Goal: Information Seeking & Learning: Find specific page/section

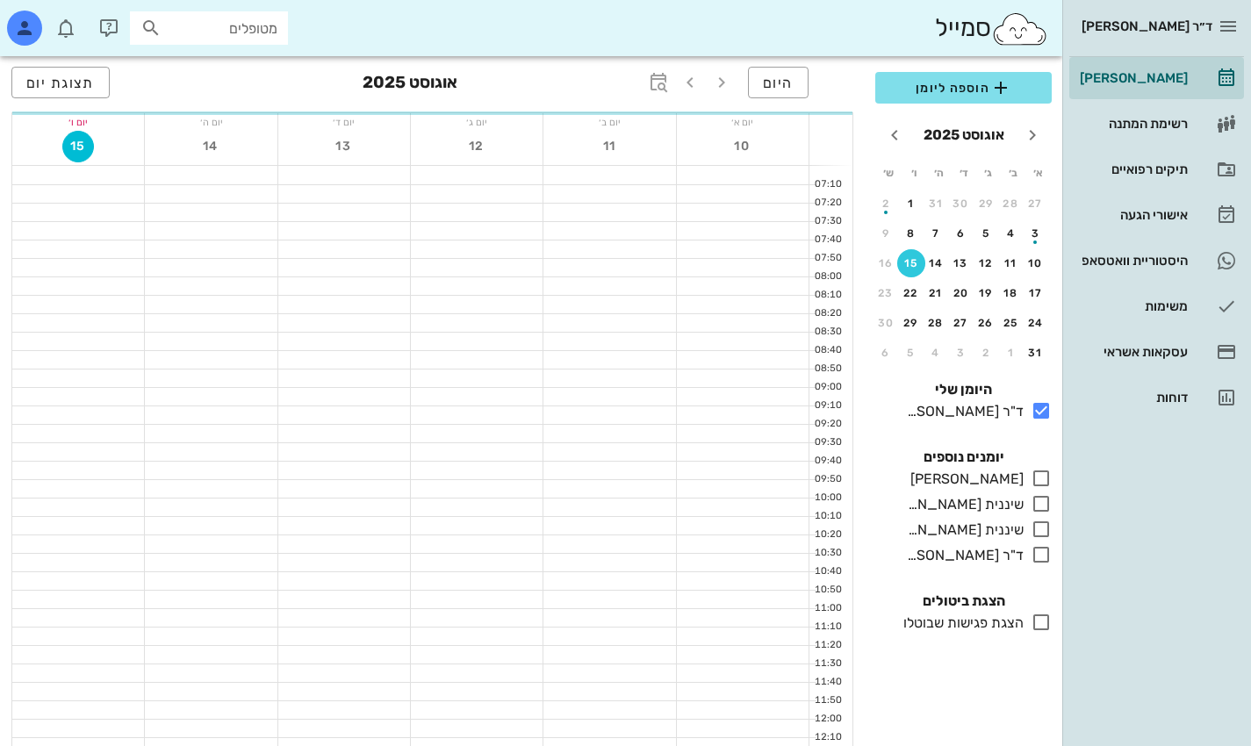
scroll to position [794, 0]
click at [257, 32] on input "מטופלים" at bounding box center [221, 28] width 112 height 23
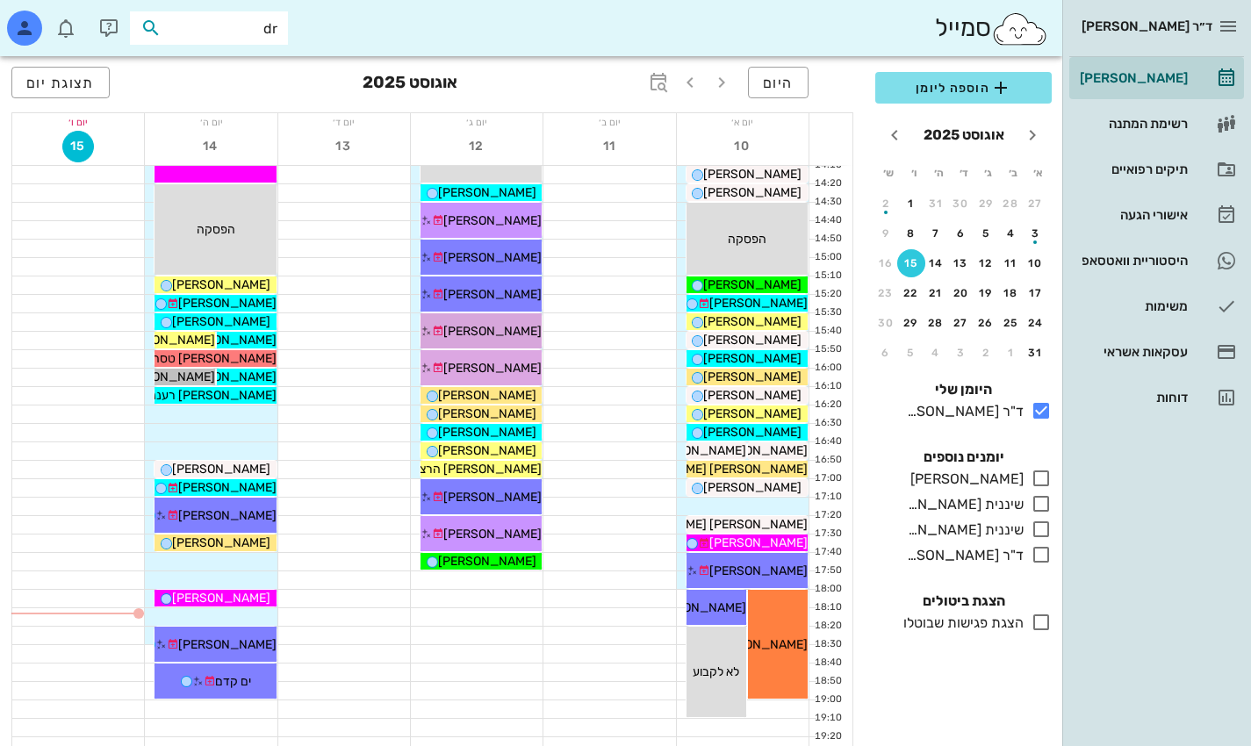
type input "d"
type input "[PERSON_NAME]"
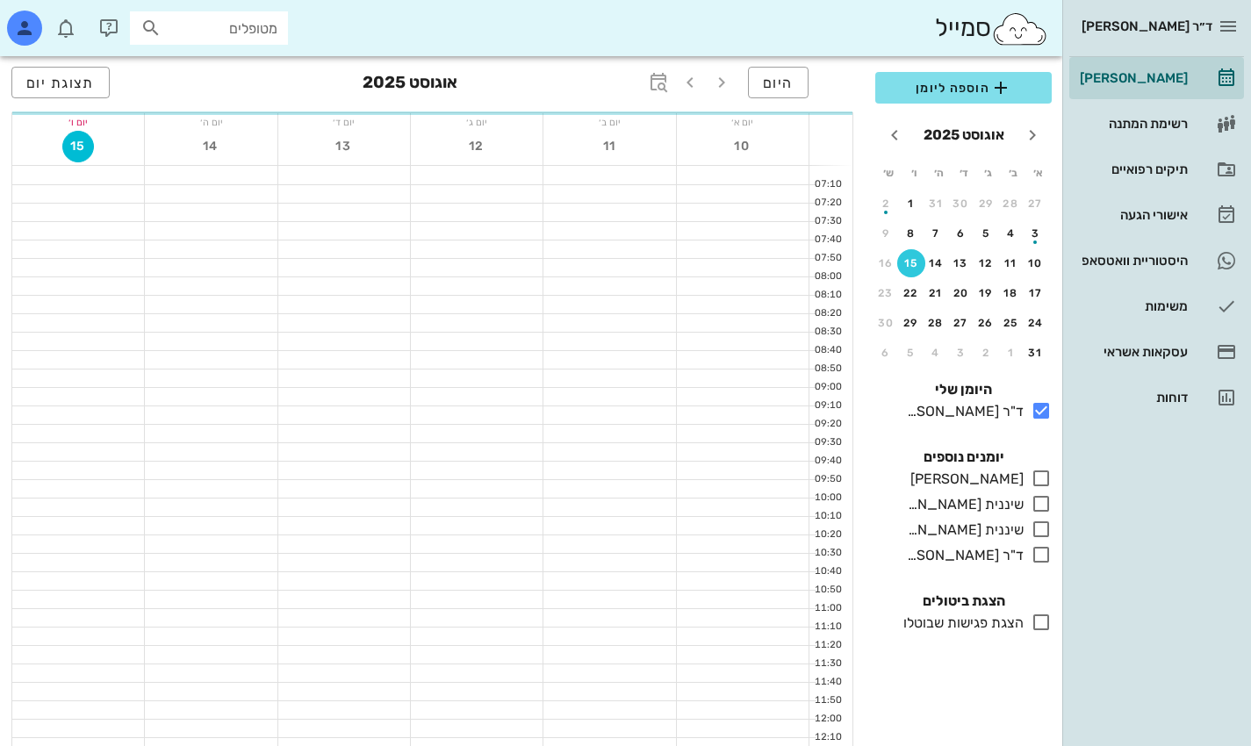
scroll to position [617, 0]
click at [260, 27] on input "מטופלים" at bounding box center [221, 28] width 112 height 23
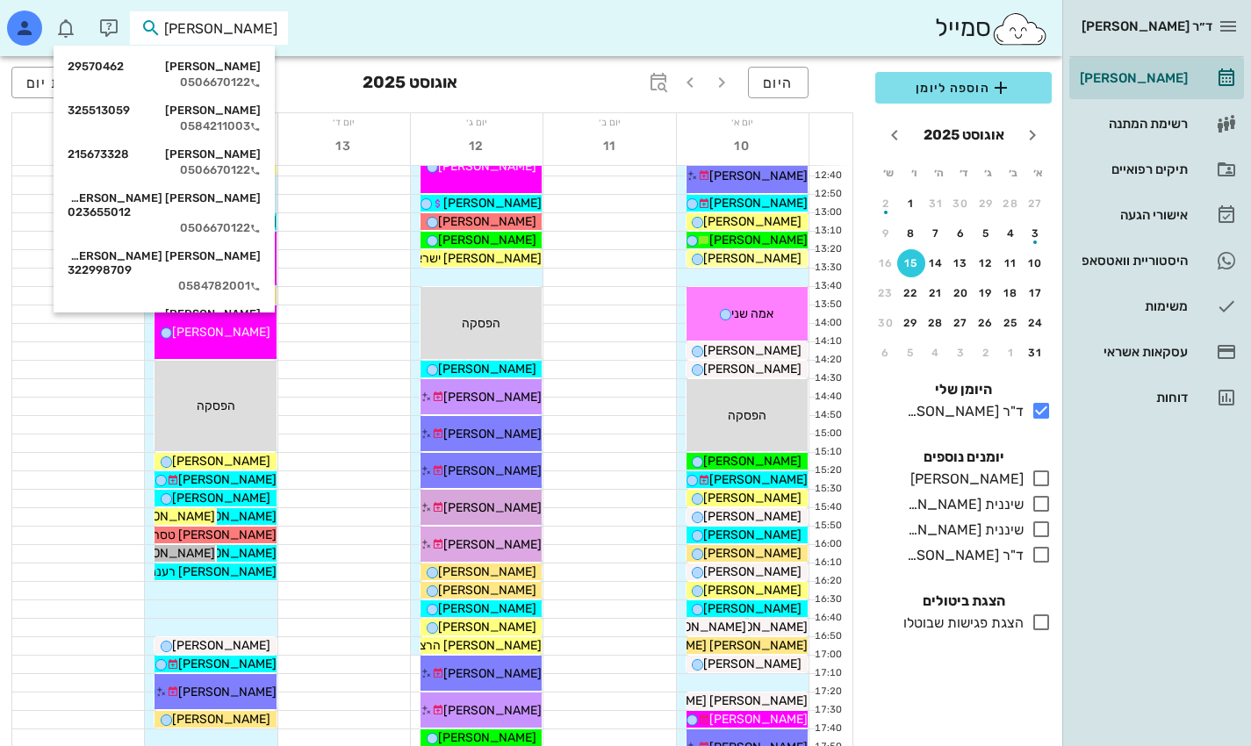
type input "[PERSON_NAME]"
click at [247, 69] on div "[PERSON_NAME] 29570462" at bounding box center [164, 67] width 193 height 14
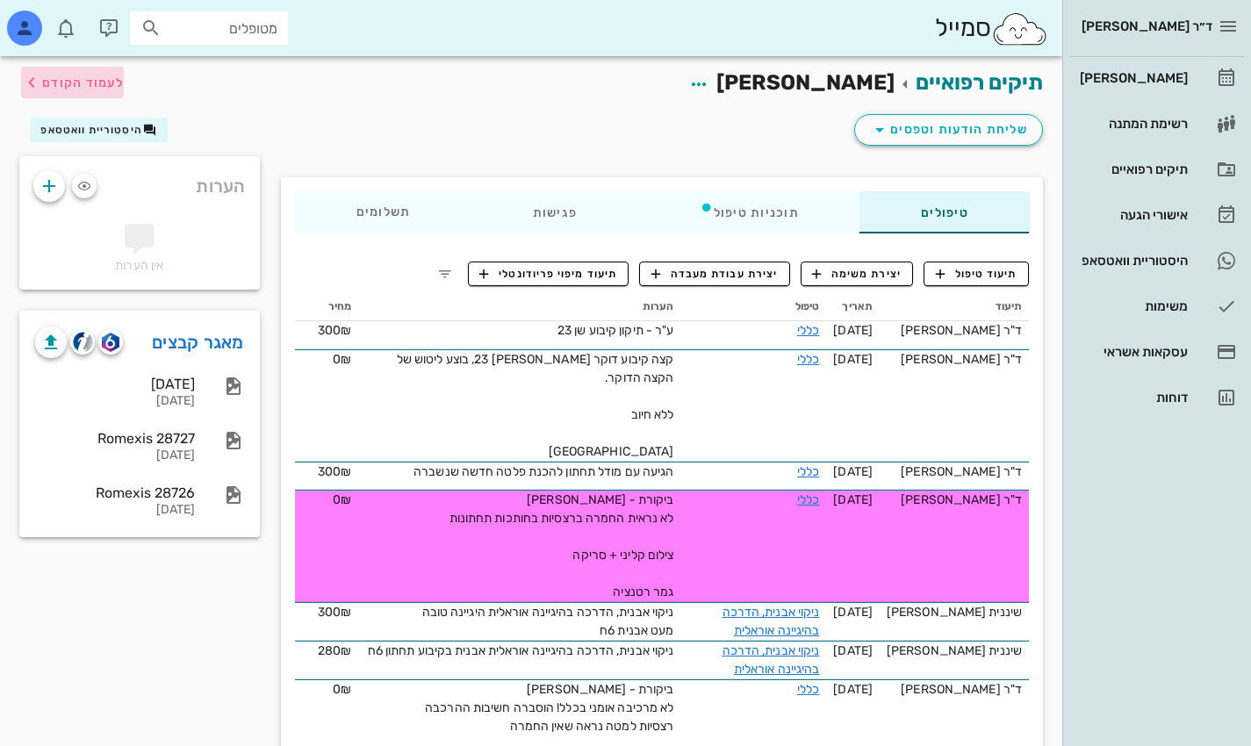
click at [36, 76] on icon "button" at bounding box center [31, 82] width 21 height 21
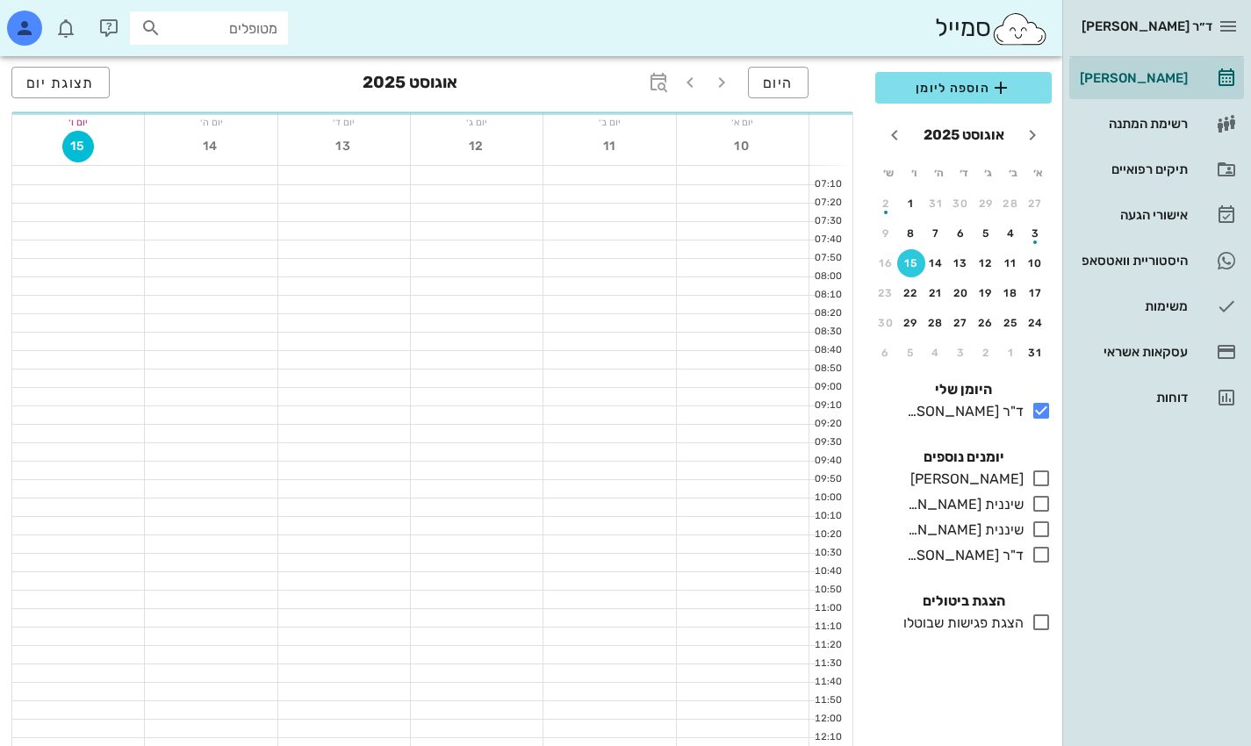
scroll to position [617, 0]
click at [253, 11] on div "סמייל מטופלים" at bounding box center [531, 28] width 1063 height 56
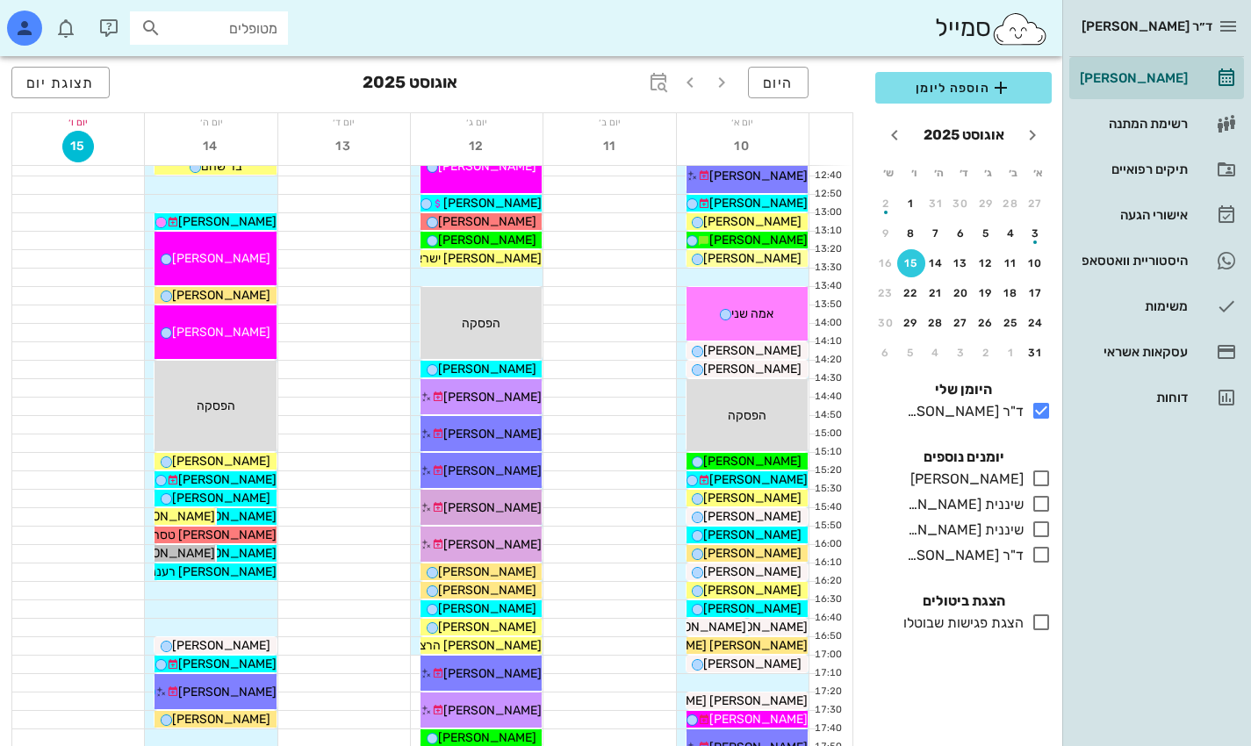
click at [253, 16] on div "מטופלים" at bounding box center [209, 27] width 158 height 33
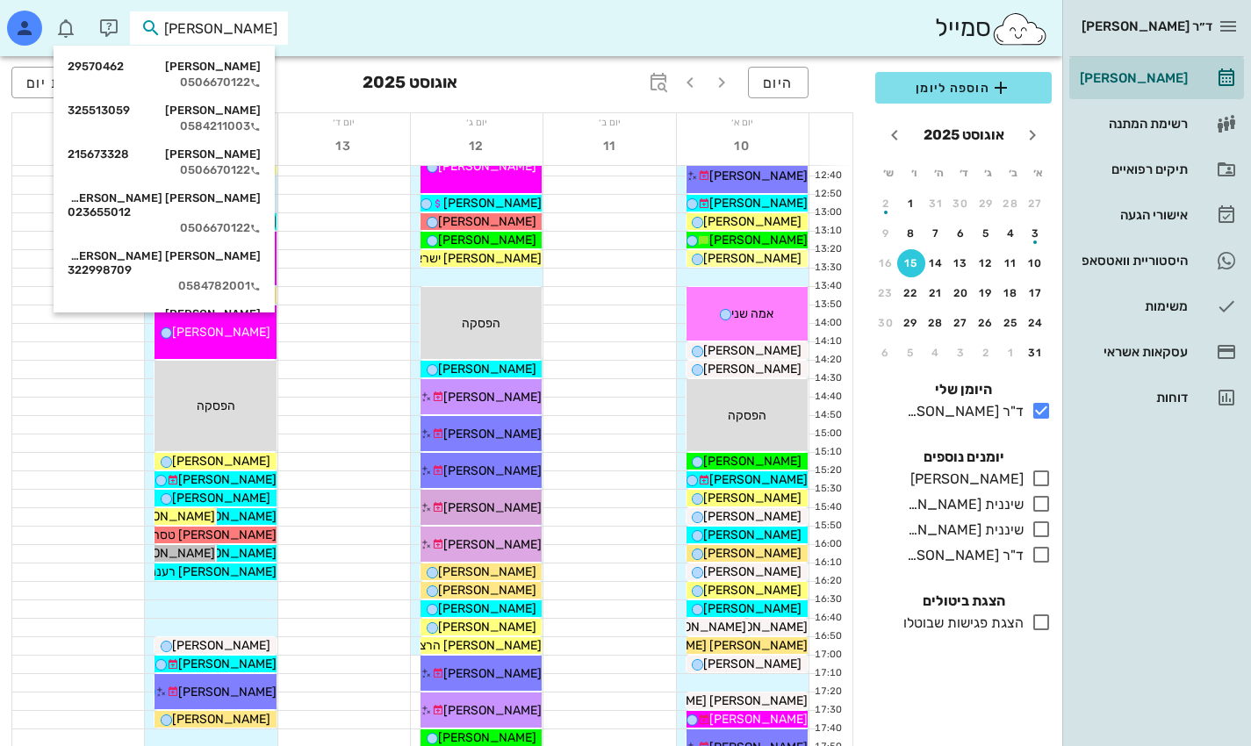
type input "[PERSON_NAME]"
click at [260, 113] on div "[PERSON_NAME] 325513059" at bounding box center [164, 111] width 193 height 14
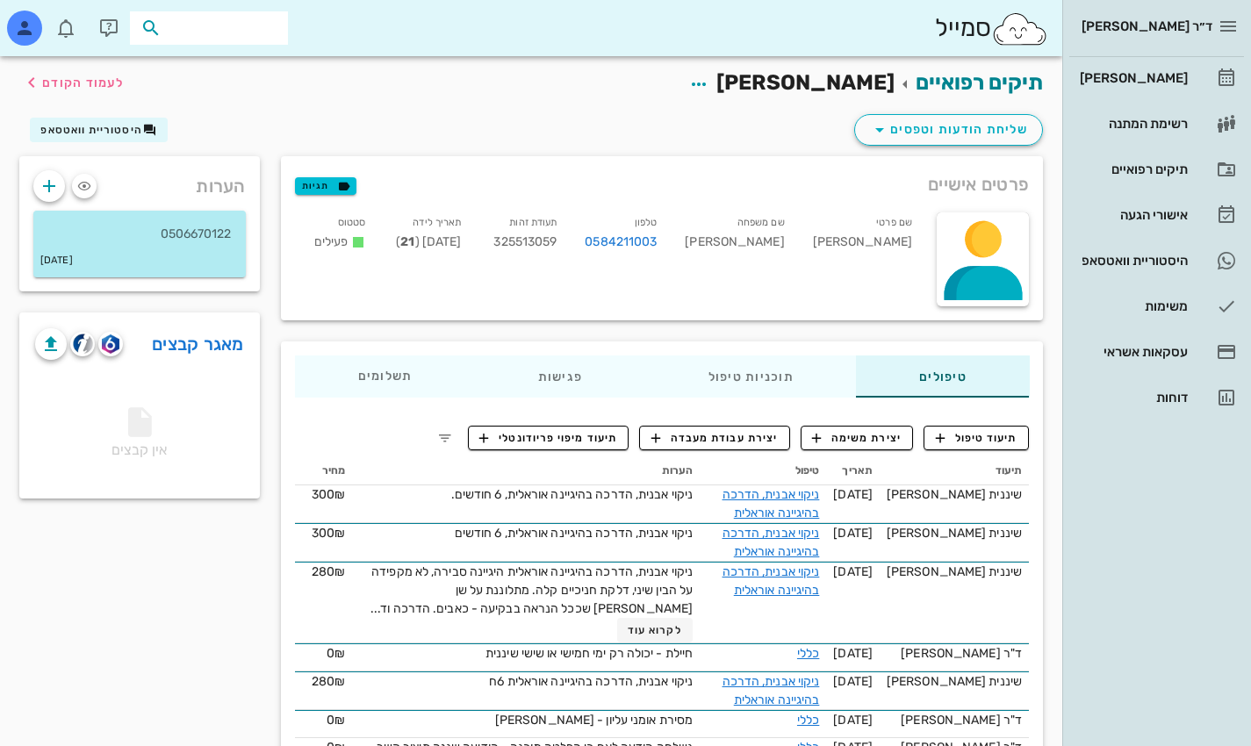
click at [252, 25] on input "text" at bounding box center [221, 28] width 112 height 23
type input "[PERSON_NAME]"
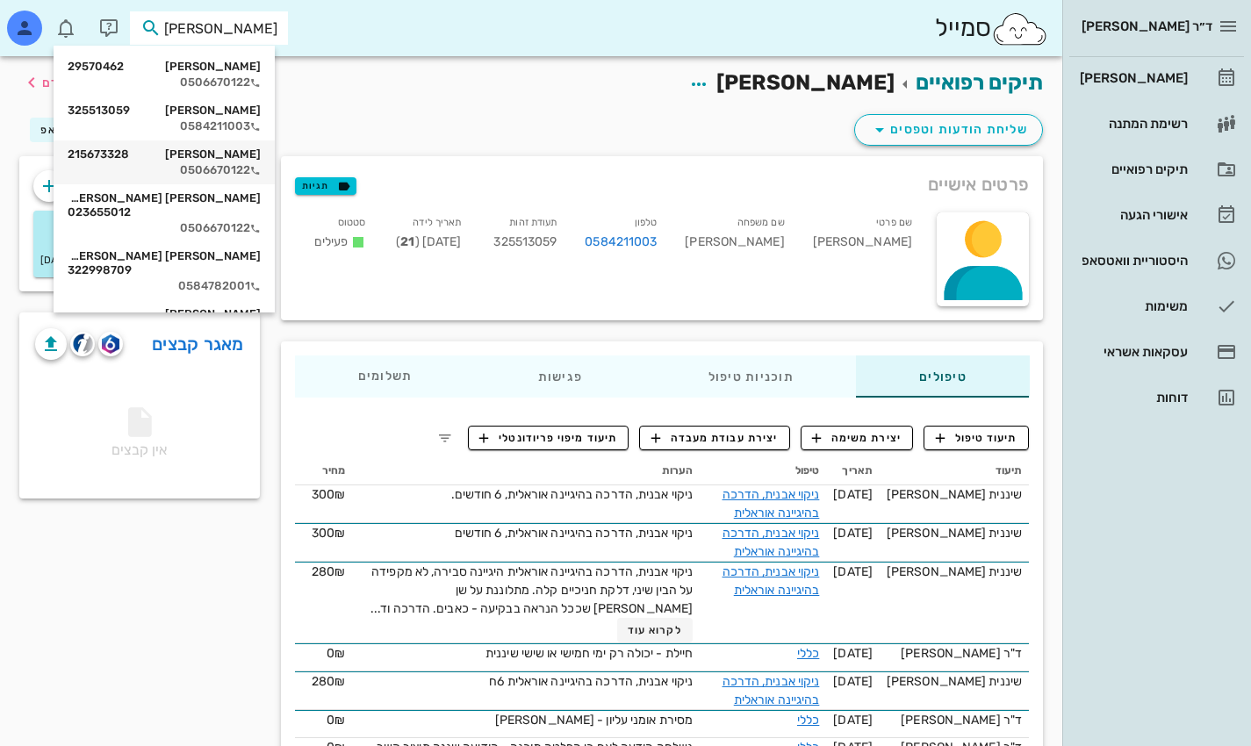
click at [240, 159] on div "[PERSON_NAME] 215673328" at bounding box center [164, 155] width 193 height 14
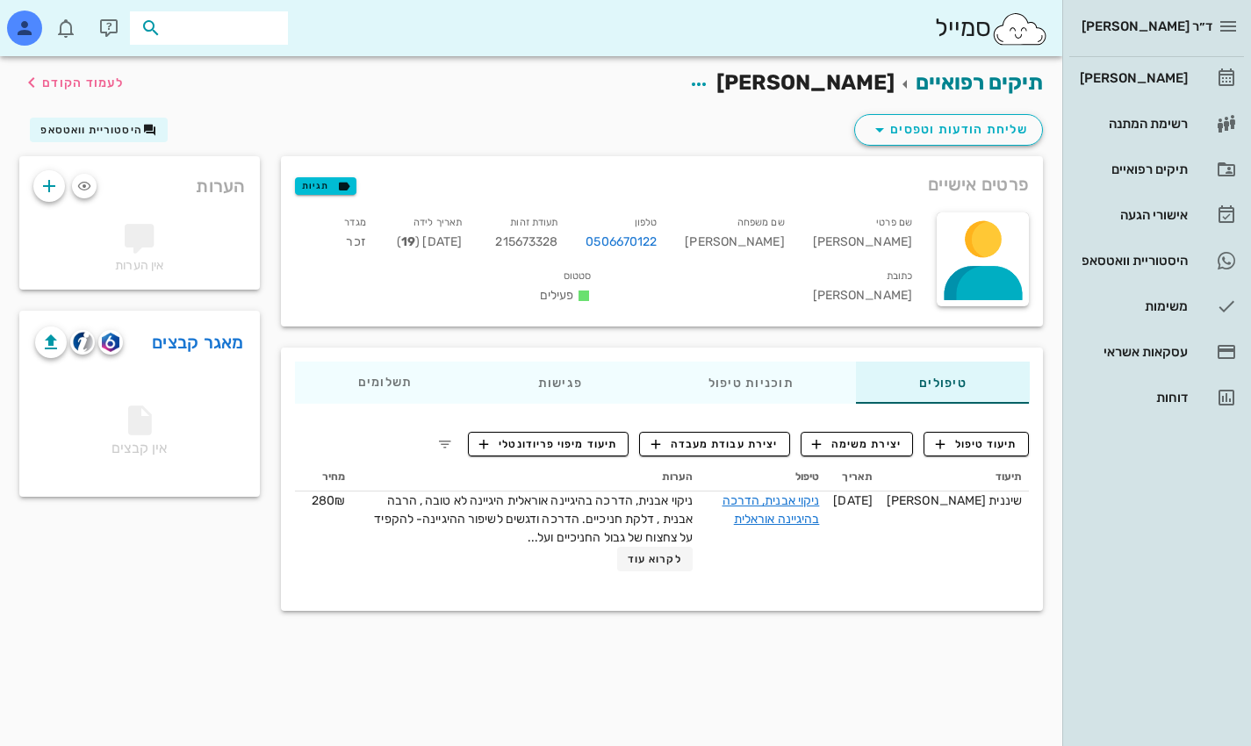
drag, startPoint x: 222, startPoint y: 28, endPoint x: 384, endPoint y: 27, distance: 161.6
click at [372, 25] on div "סמייל" at bounding box center [531, 28] width 1063 height 56
click at [270, 23] on input "text" at bounding box center [221, 28] width 112 height 23
type input "[PERSON_NAME]"
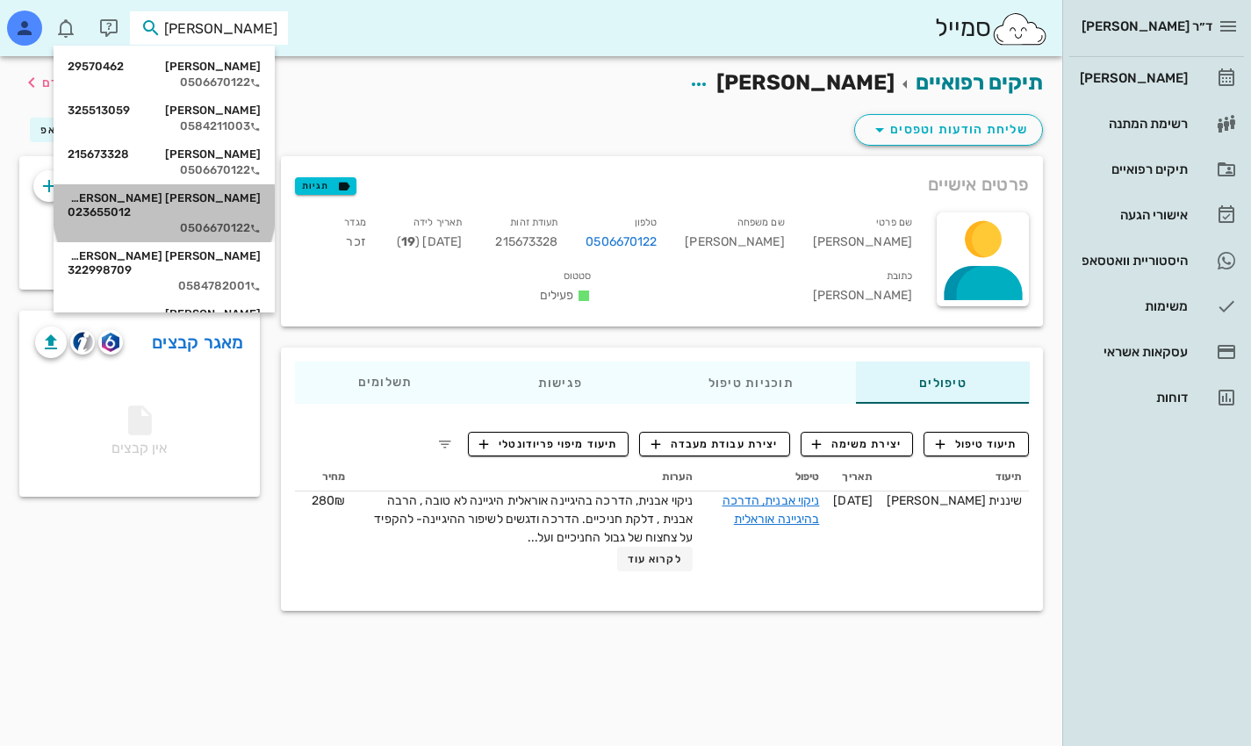
click at [190, 221] on div "0506670122" at bounding box center [164, 228] width 193 height 14
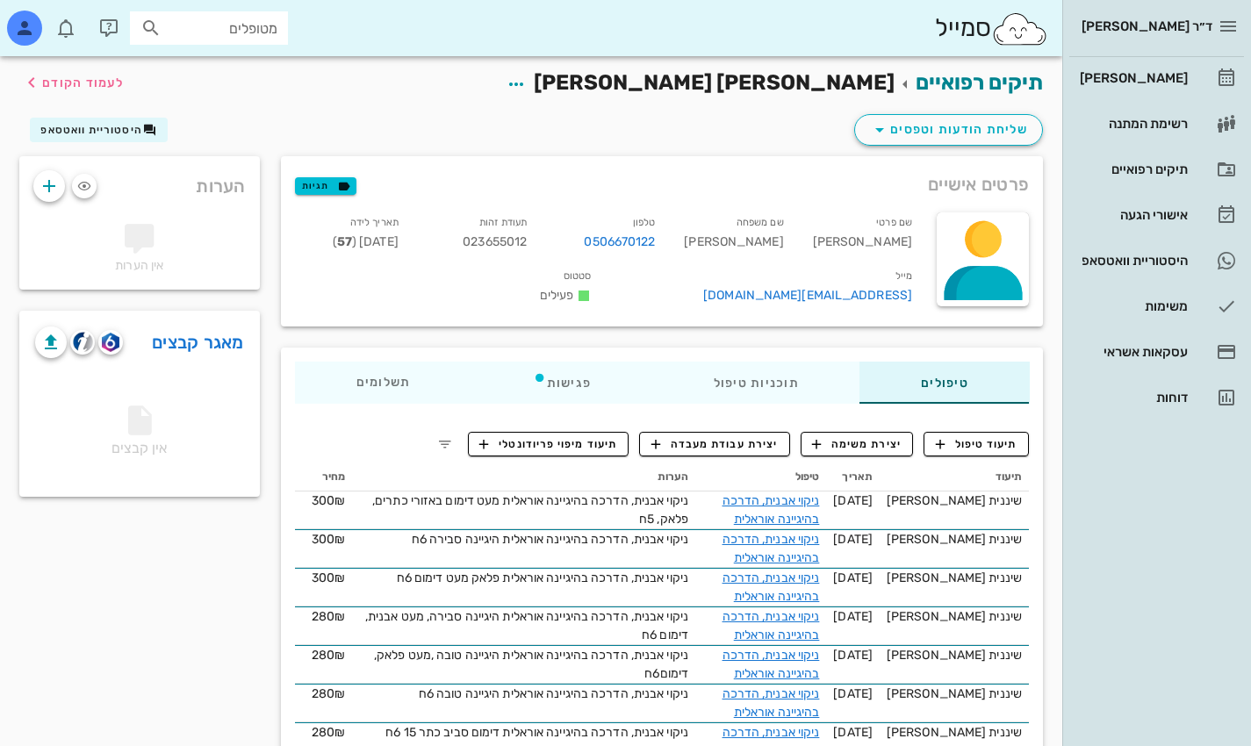
click at [256, 31] on input "מטופלים" at bounding box center [221, 28] width 112 height 23
type input "[PERSON_NAME]"
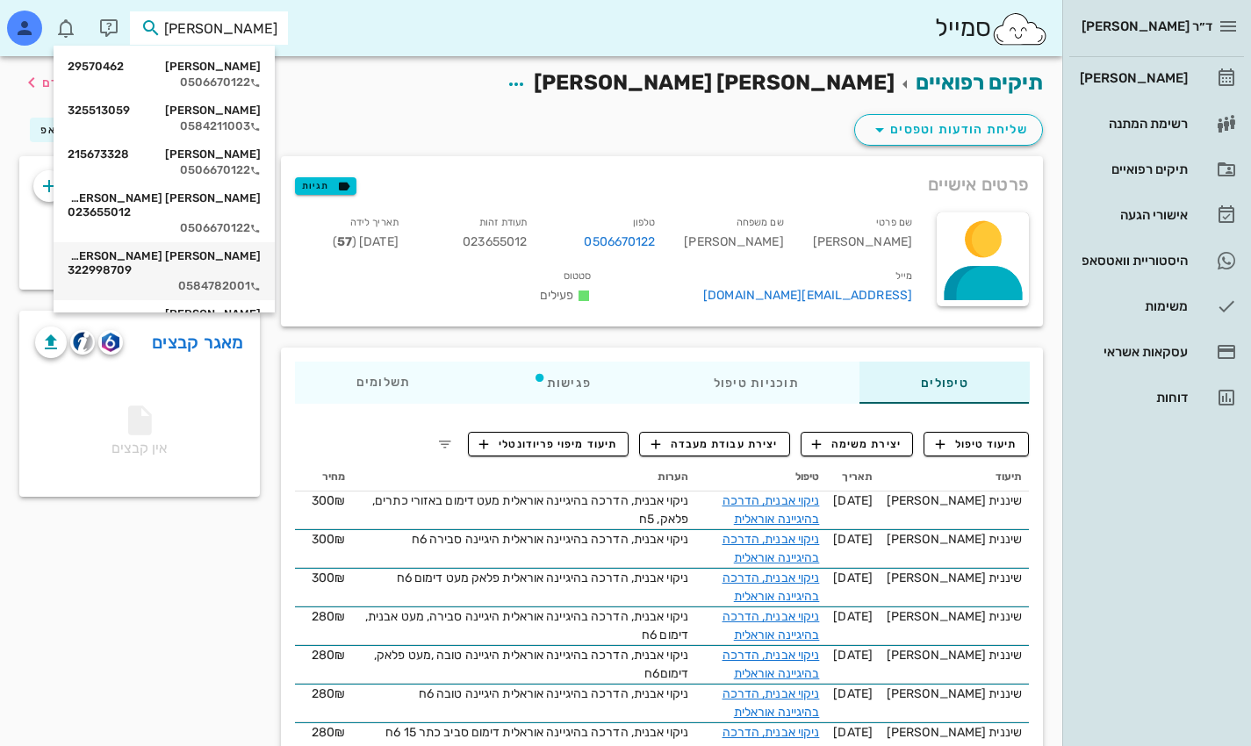
click at [249, 249] on div "[PERSON_NAME] [PERSON_NAME] 322998709" at bounding box center [164, 263] width 193 height 28
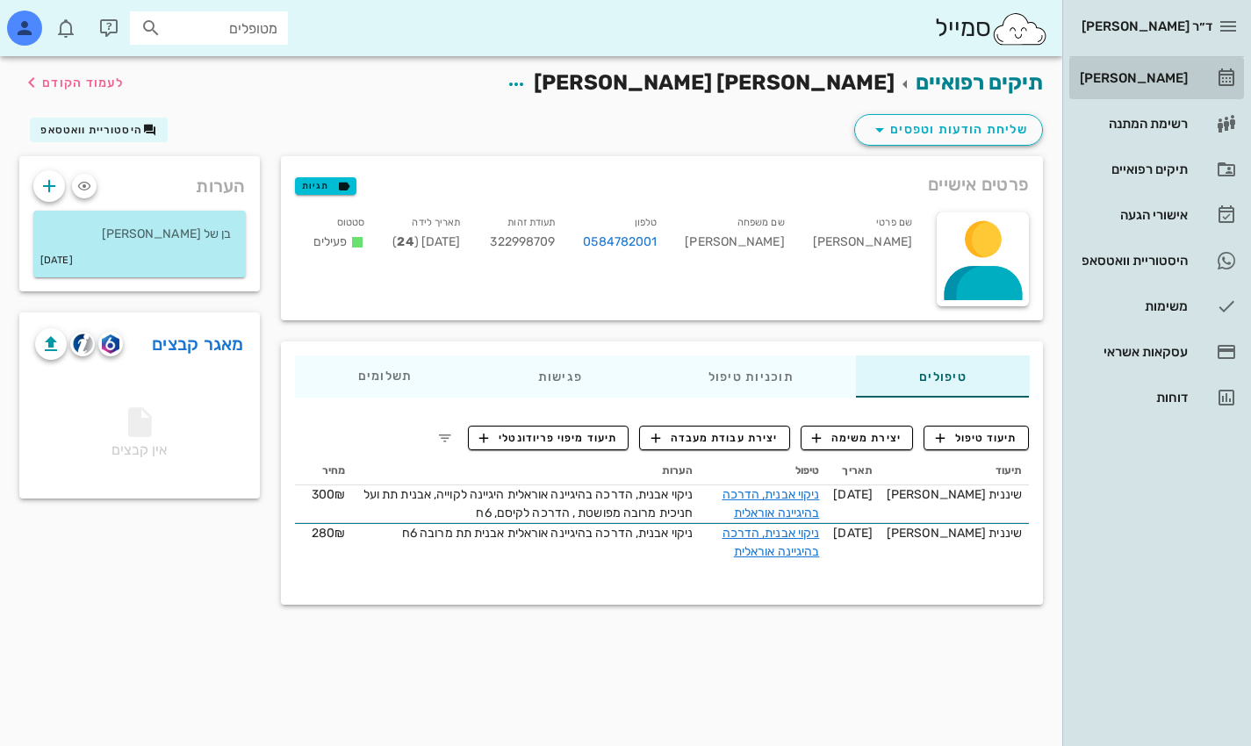
click at [1162, 68] on div "[PERSON_NAME]" at bounding box center [1133, 78] width 112 height 28
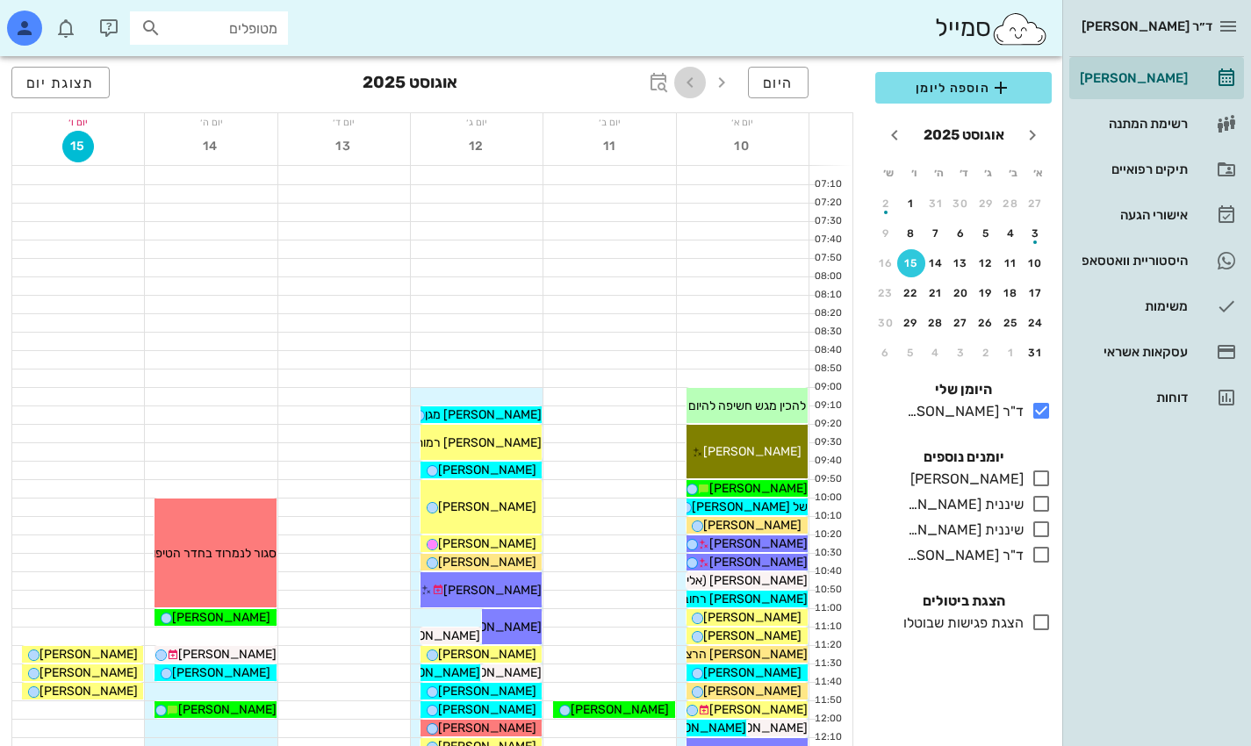
click at [691, 80] on icon "button" at bounding box center [690, 82] width 21 height 21
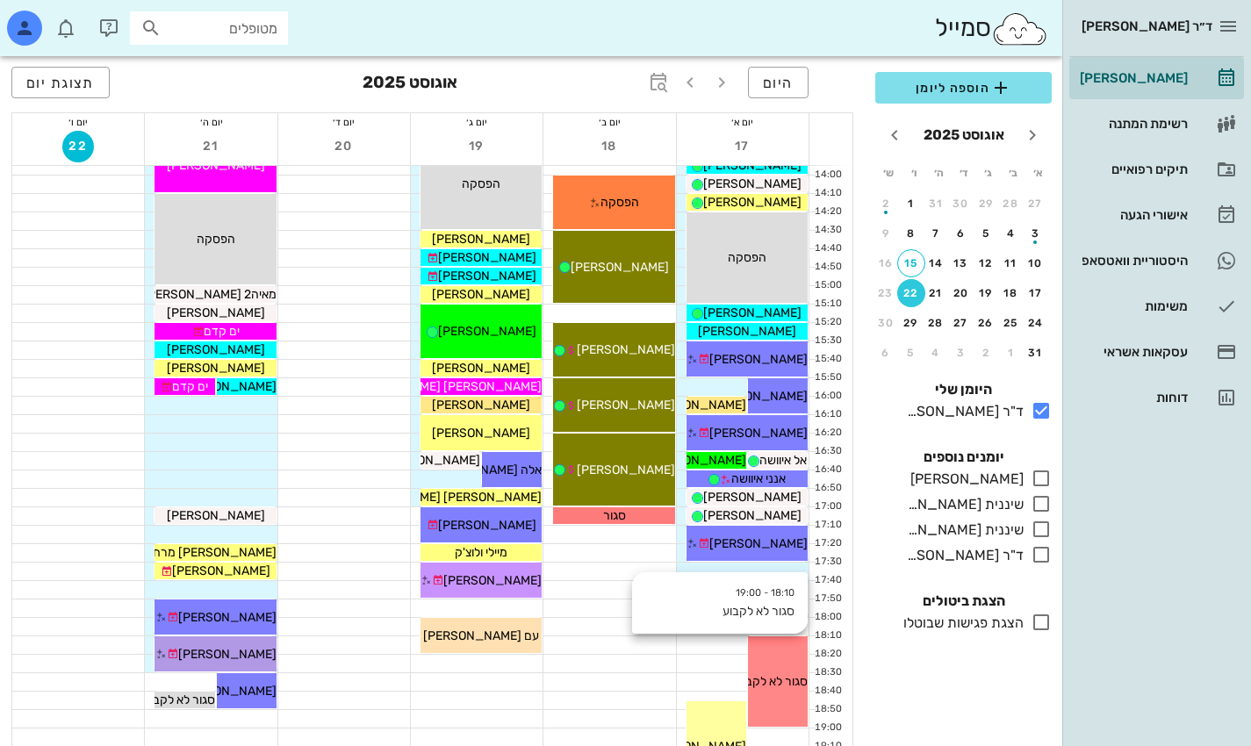
scroll to position [878, 0]
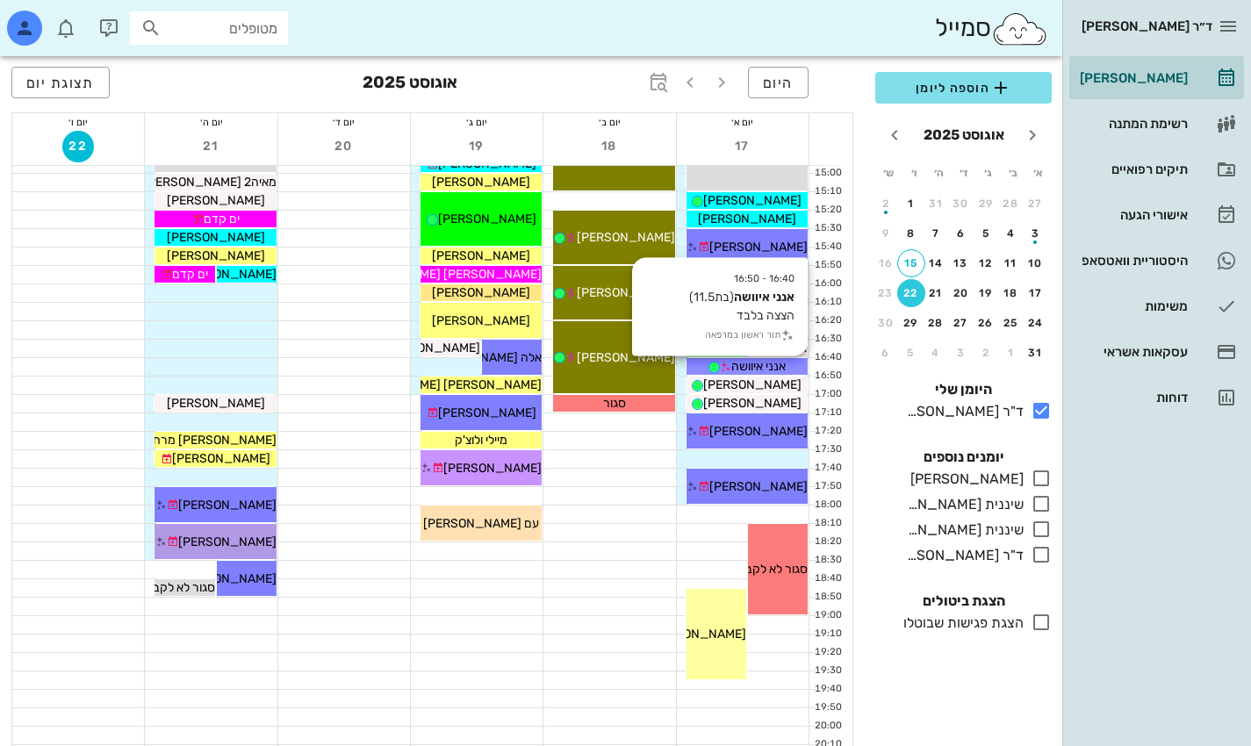
click at [774, 368] on span "אנני איוושה" at bounding box center [759, 366] width 54 height 15
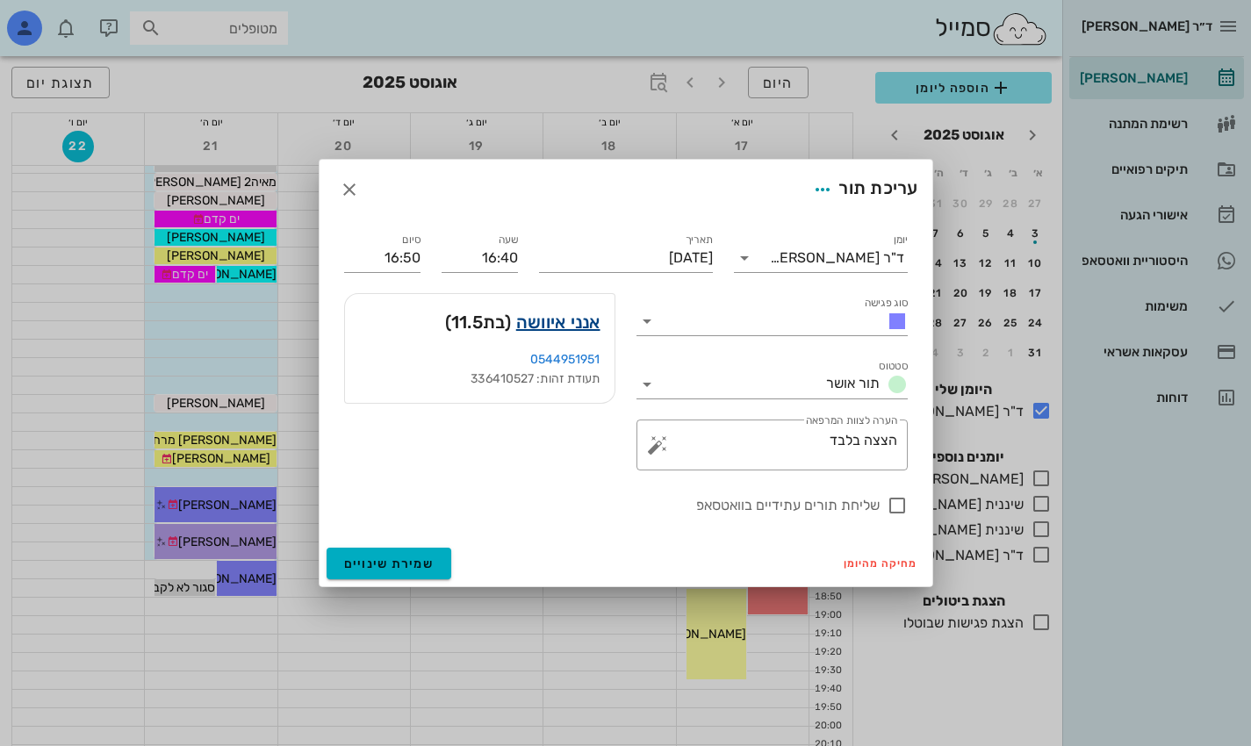
click at [567, 321] on link "אנני איוושה" at bounding box center [558, 322] width 84 height 28
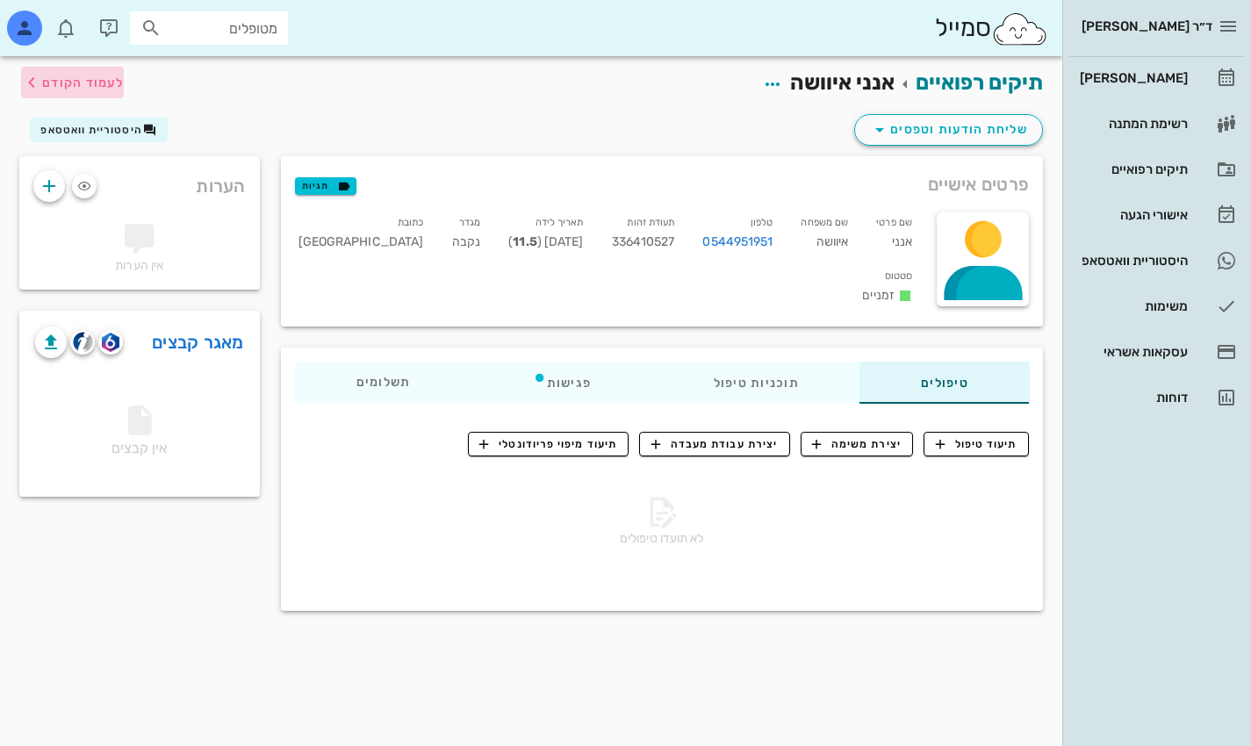
click at [49, 84] on span "לעמוד הקודם" at bounding box center [83, 83] width 82 height 15
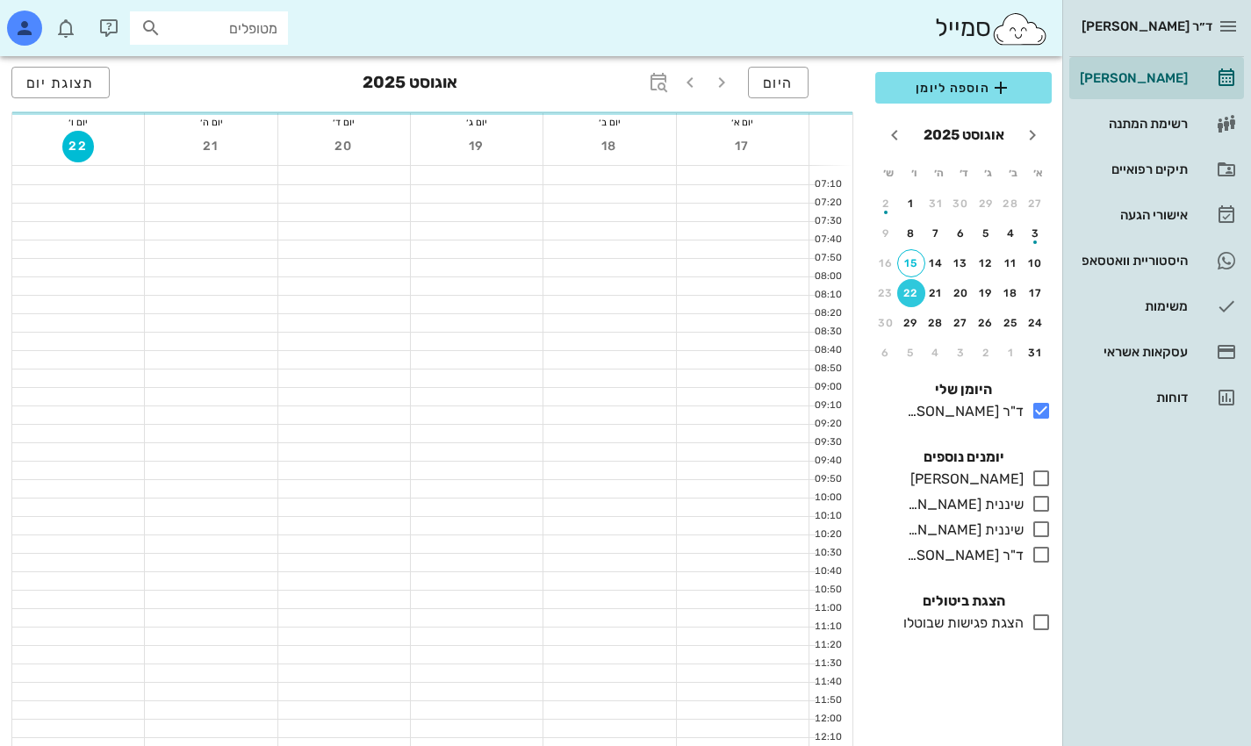
scroll to position [878, 0]
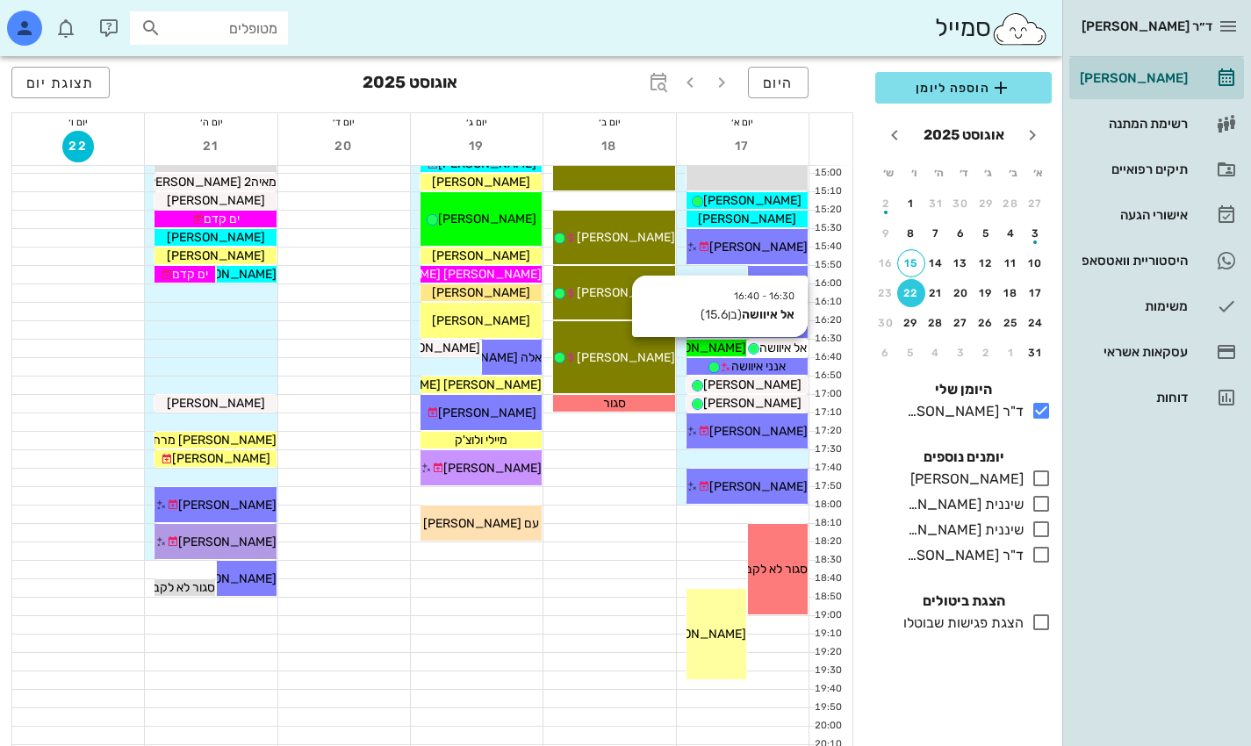
click at [789, 349] on span "אל איוושה" at bounding box center [783, 348] width 47 height 15
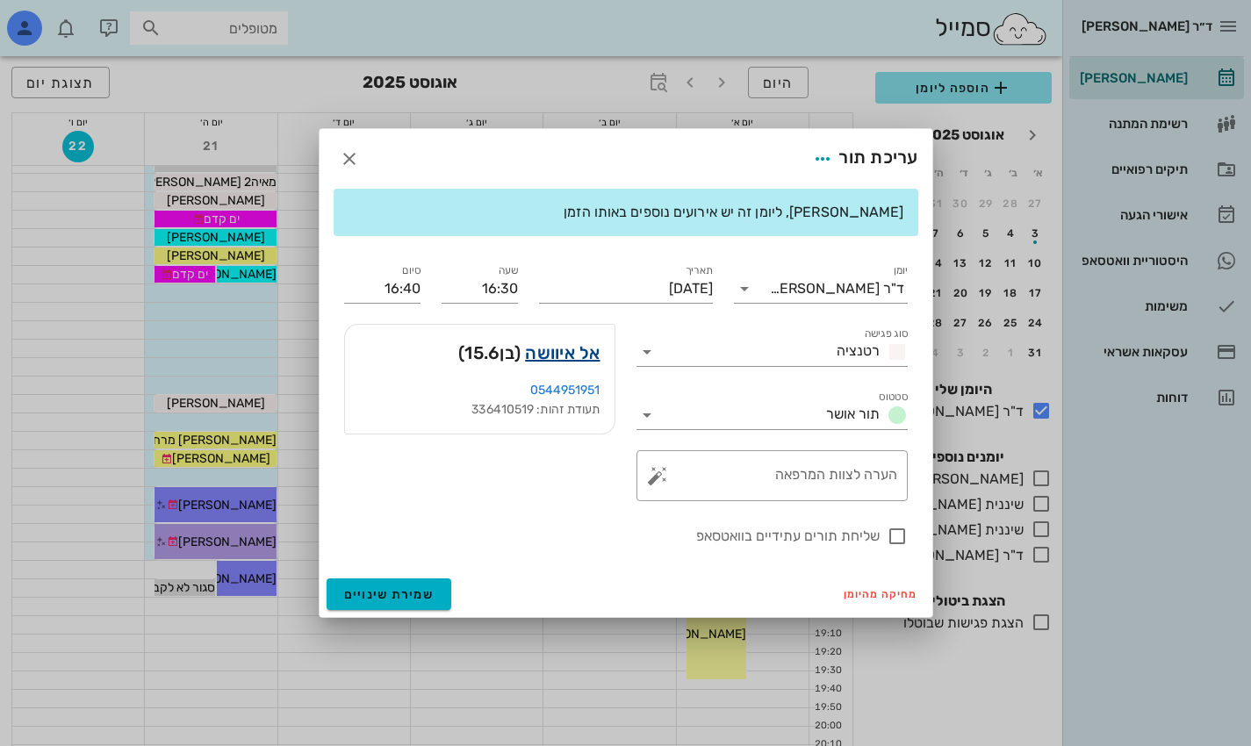
click at [577, 360] on link "אל איוושה" at bounding box center [562, 353] width 75 height 28
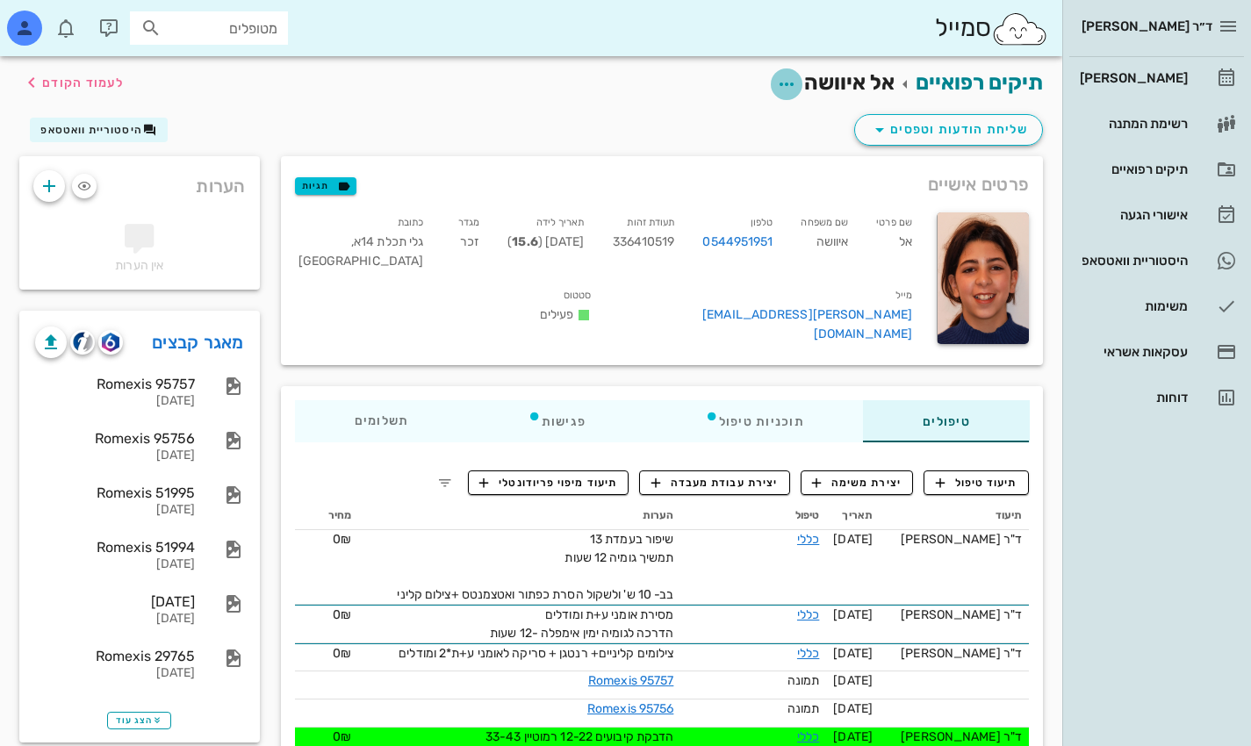
click at [777, 78] on icon "button" at bounding box center [786, 84] width 21 height 21
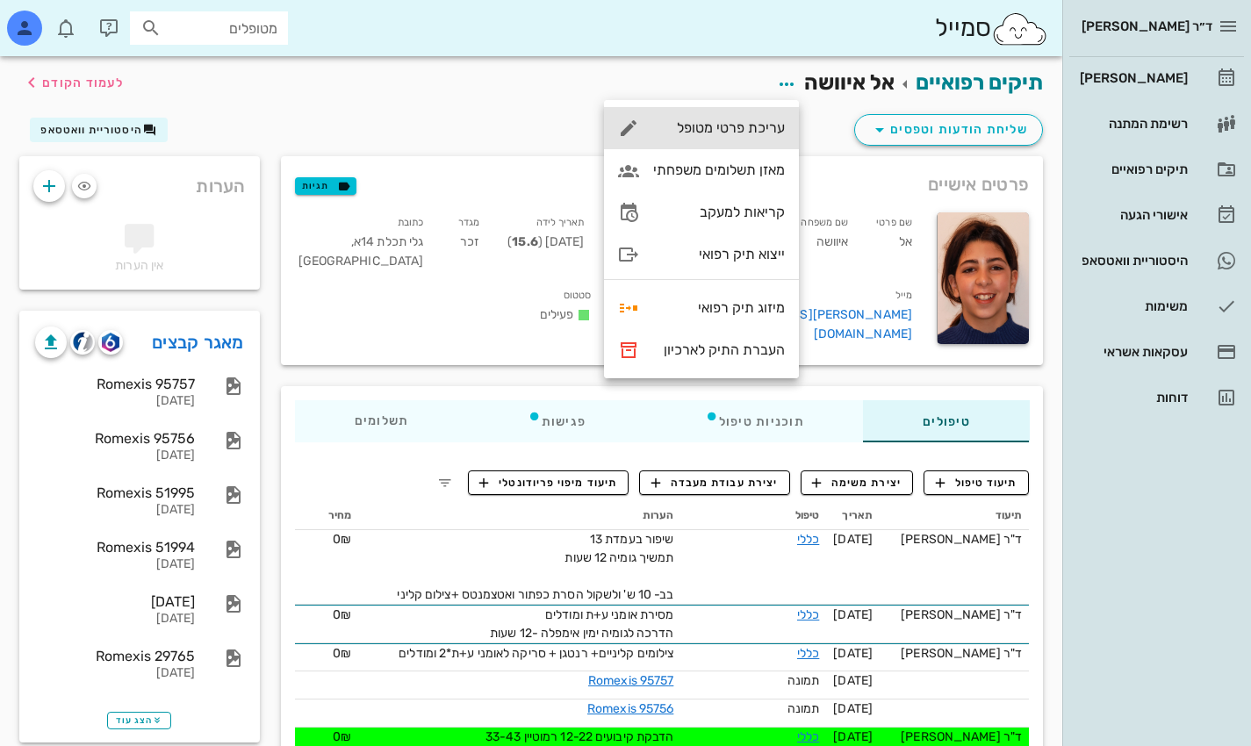
click at [727, 126] on div "עריכת פרטי מטופל" at bounding box center [719, 127] width 132 height 17
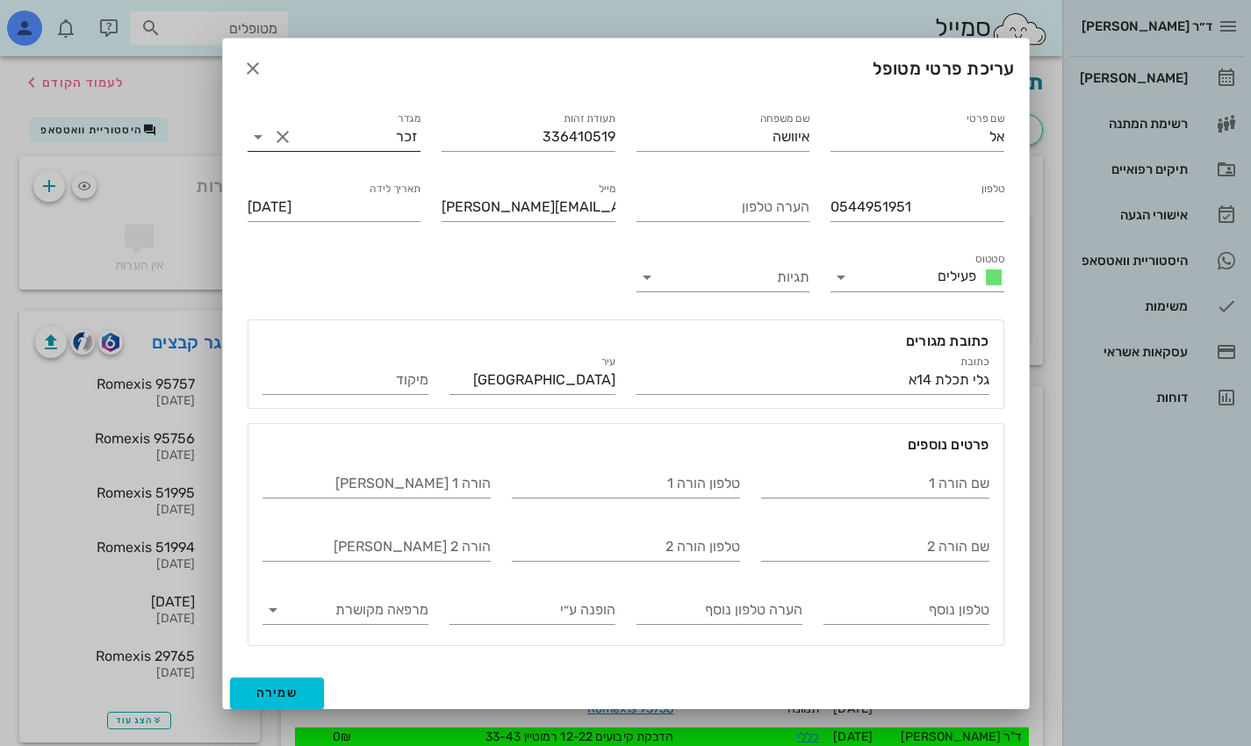
click at [263, 135] on icon at bounding box center [258, 136] width 21 height 21
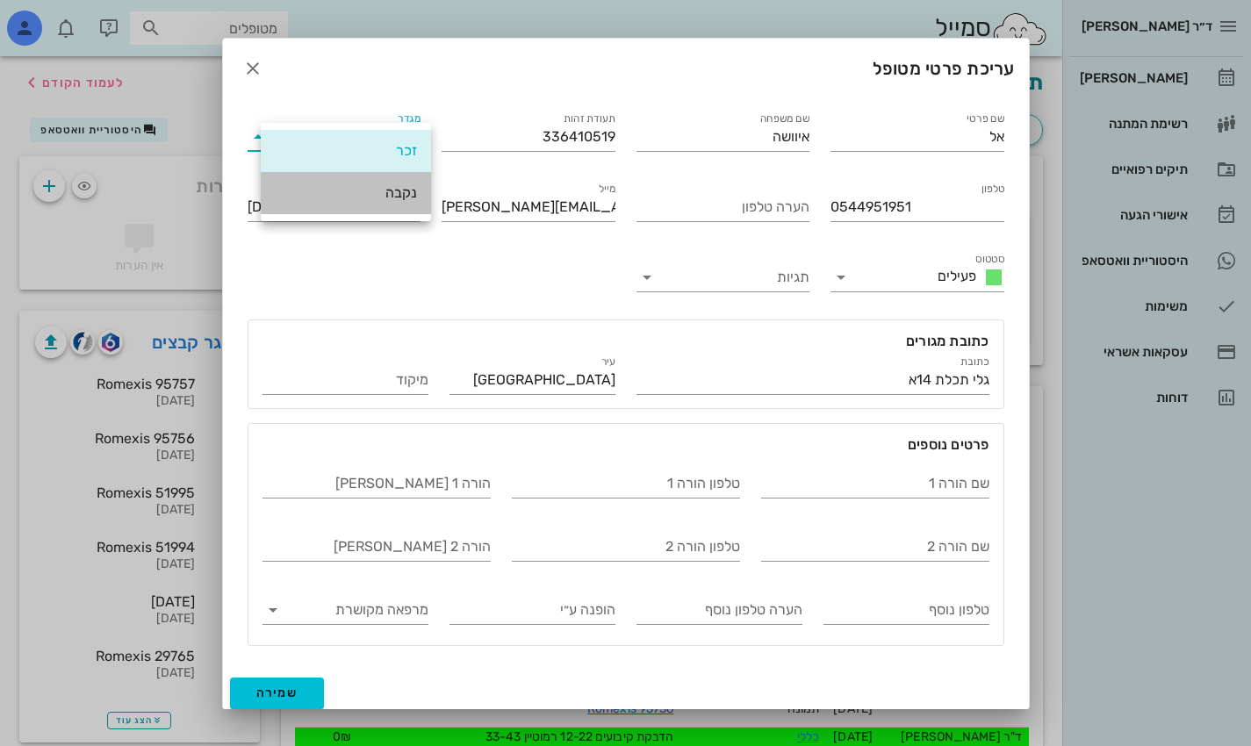
click at [383, 200] on div "נקבה" at bounding box center [346, 192] width 142 height 17
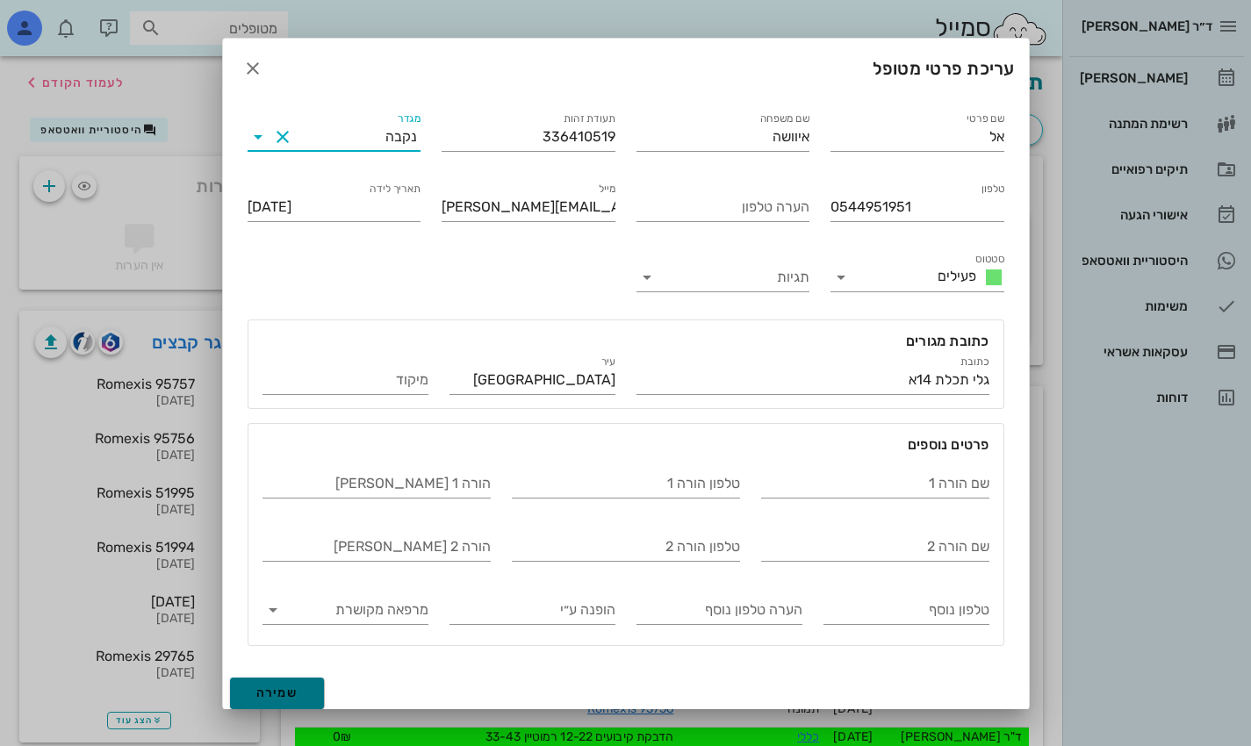
click at [299, 693] on span "שמירה" at bounding box center [277, 693] width 42 height 15
type input "[DATE]"
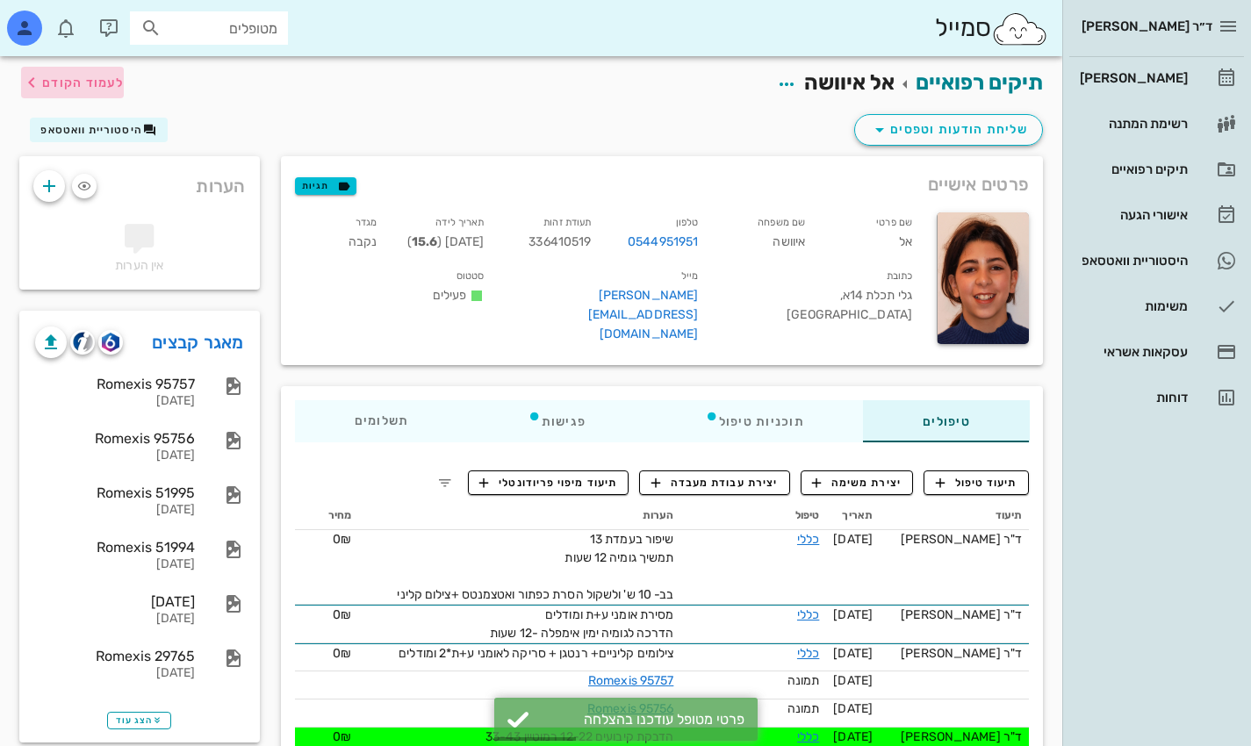
click at [83, 81] on span "לעמוד הקודם" at bounding box center [83, 83] width 82 height 15
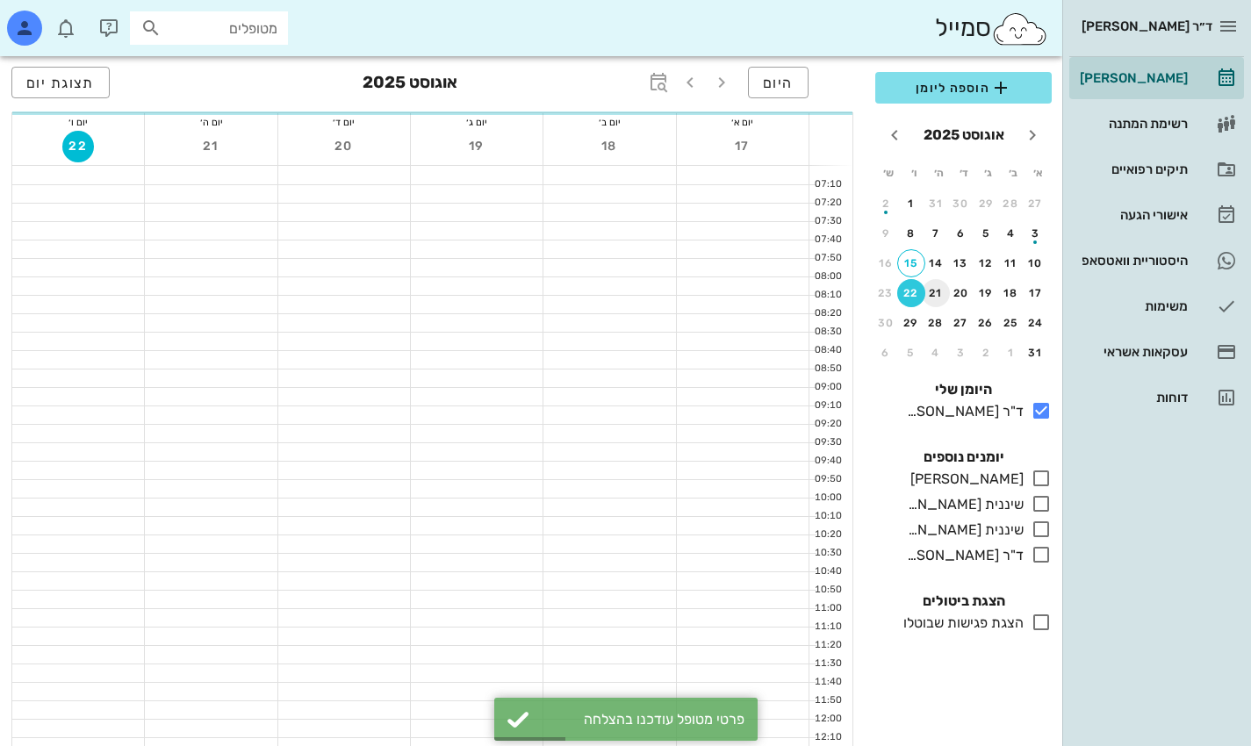
scroll to position [878, 0]
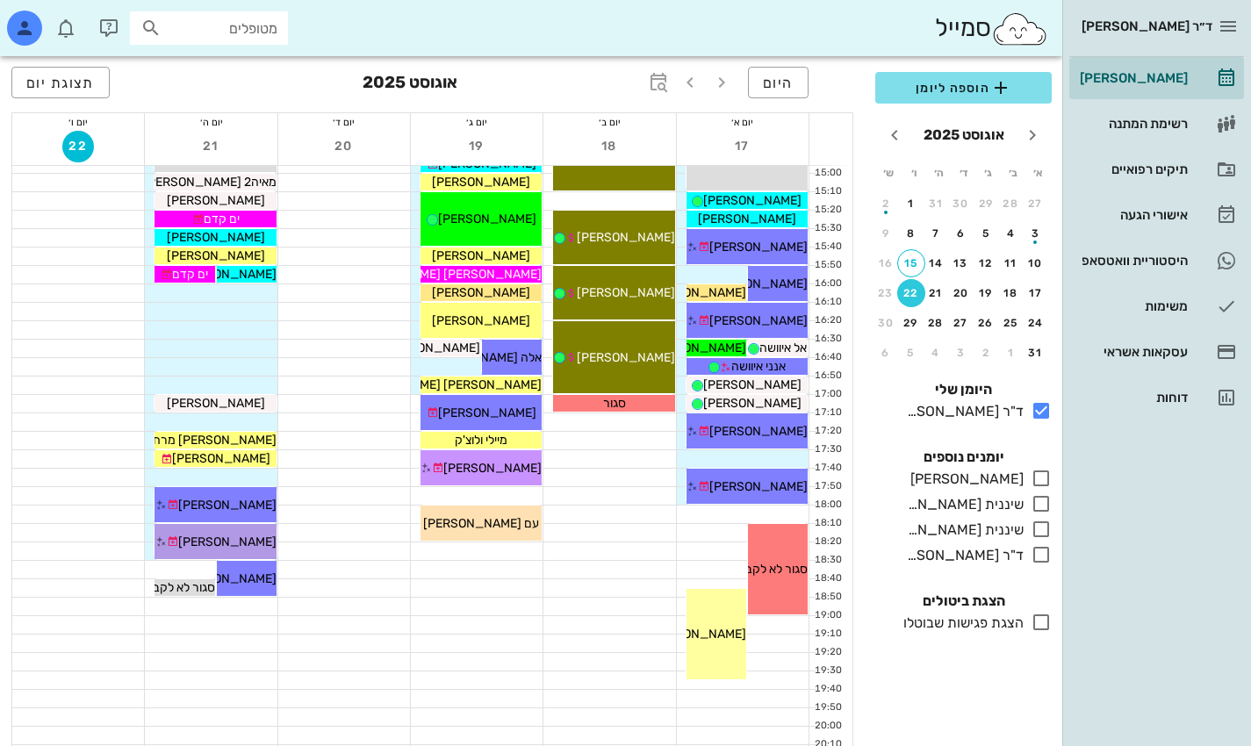
click at [1154, 546] on div "ד״ר [PERSON_NAME] [PERSON_NAME] רשימת המתנה תיקים רפואיים אישורי הגעה היסטוריית…" at bounding box center [1157, 373] width 189 height 746
click at [689, 79] on icon "button" at bounding box center [690, 82] width 21 height 21
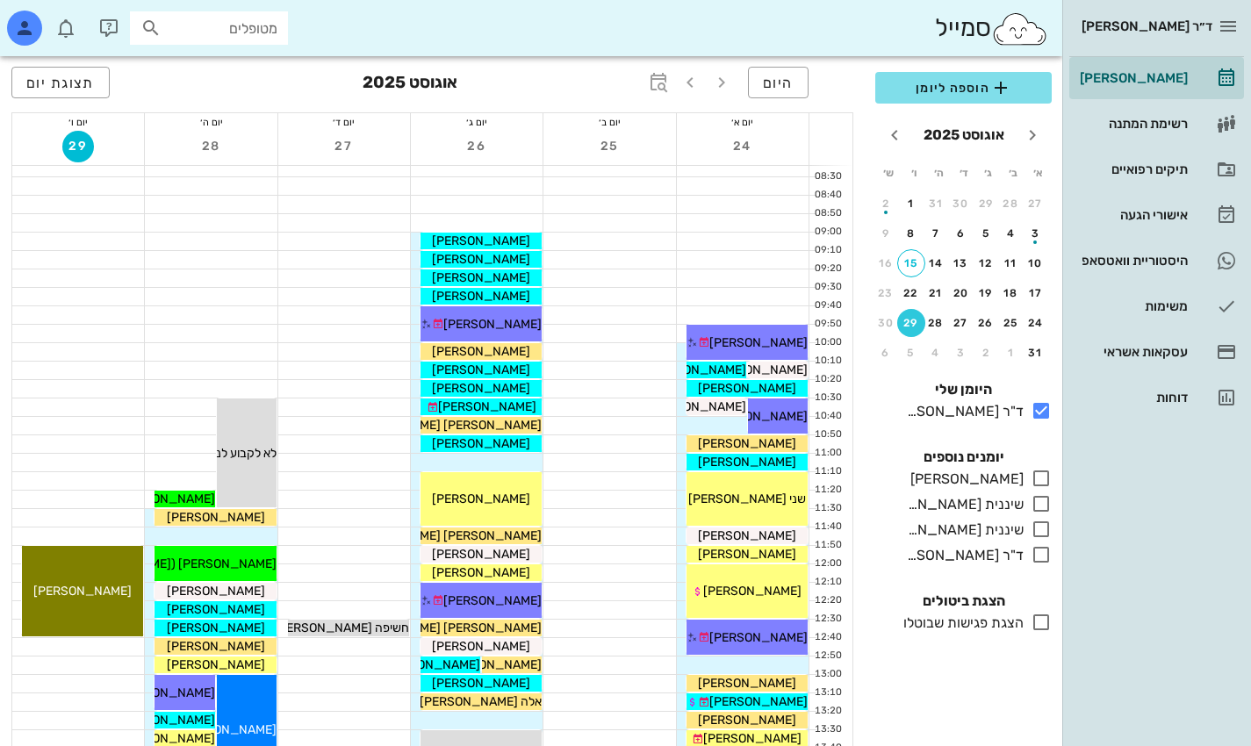
scroll to position [176, 0]
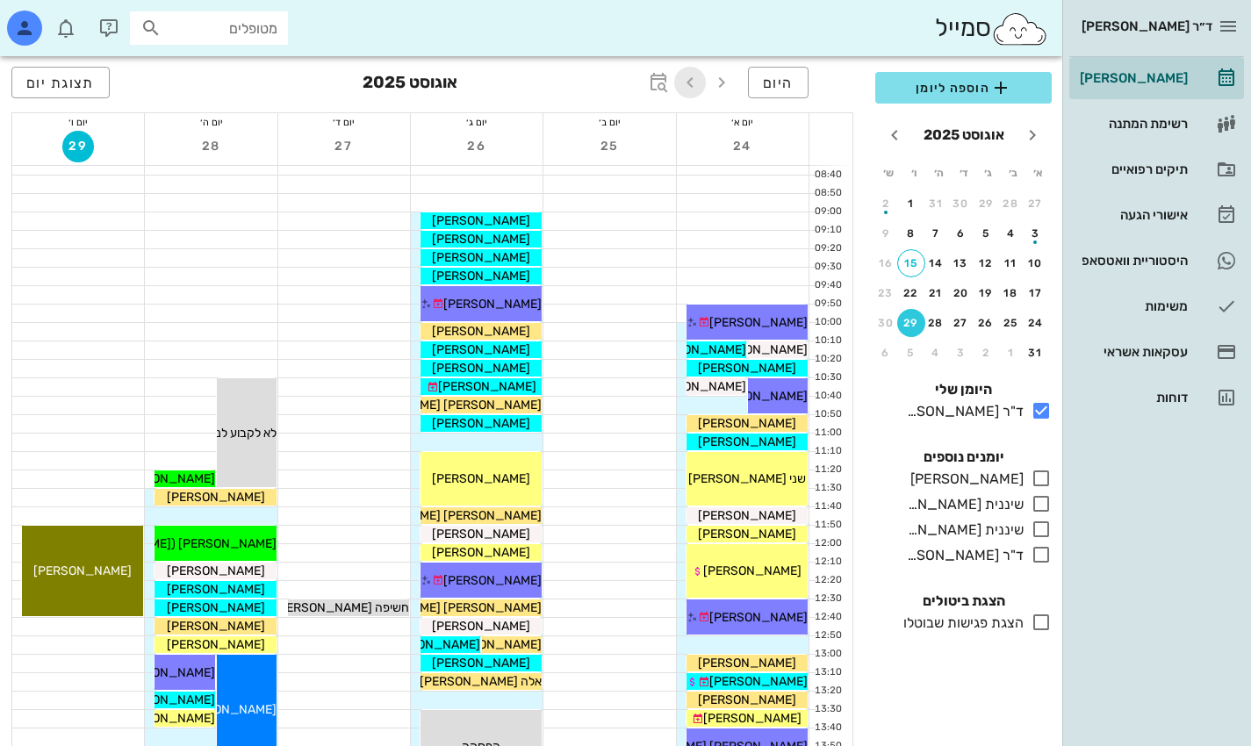
click at [698, 83] on icon "button" at bounding box center [690, 82] width 21 height 21
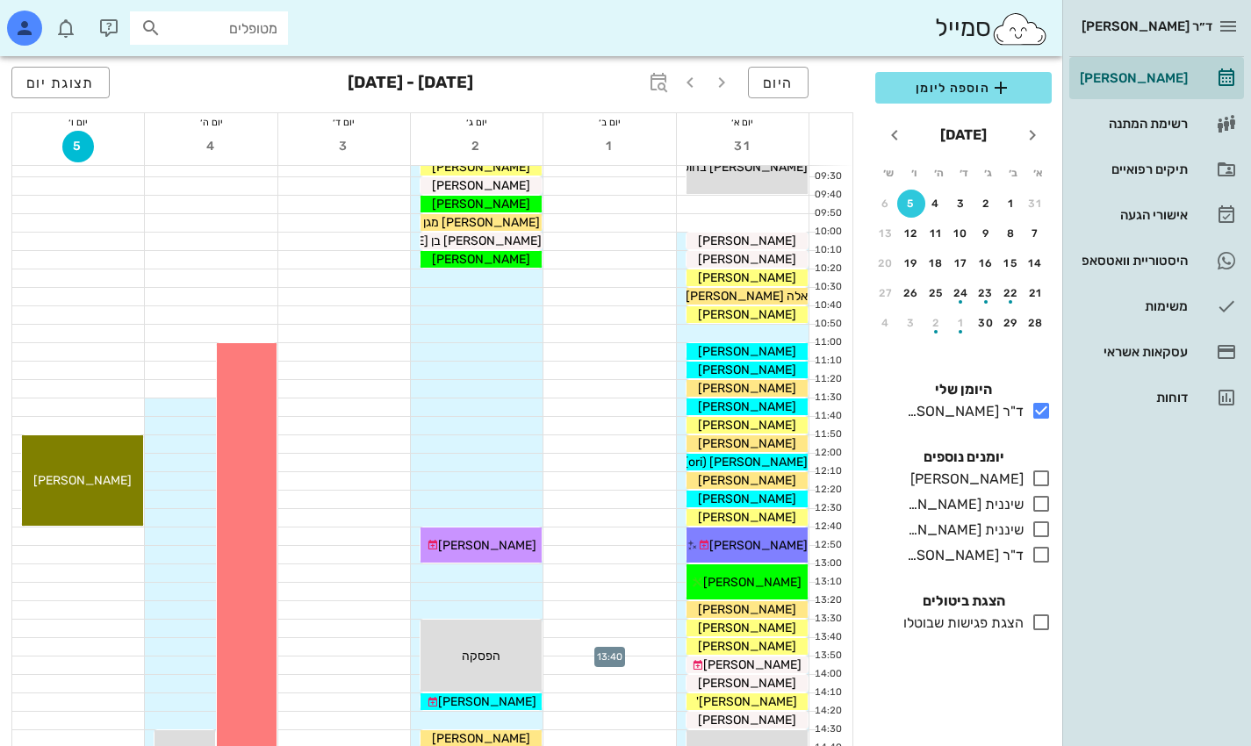
scroll to position [263, 0]
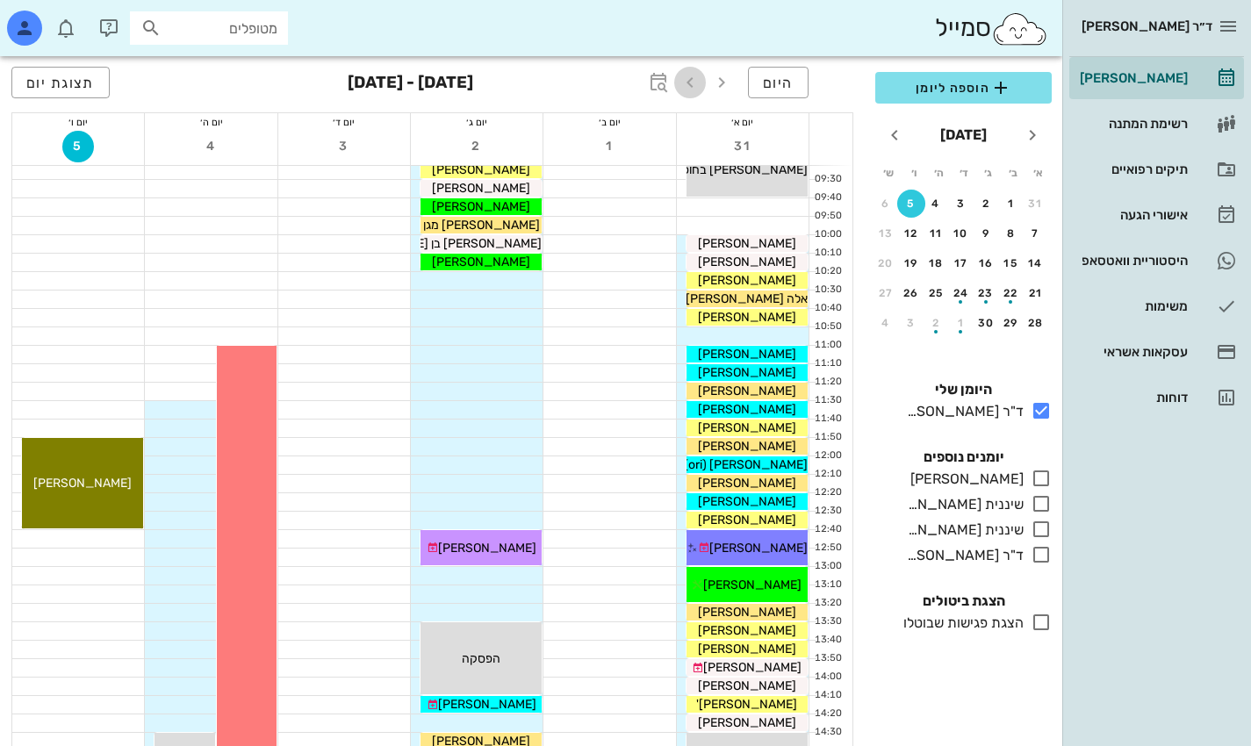
click at [690, 82] on icon "button" at bounding box center [690, 82] width 21 height 21
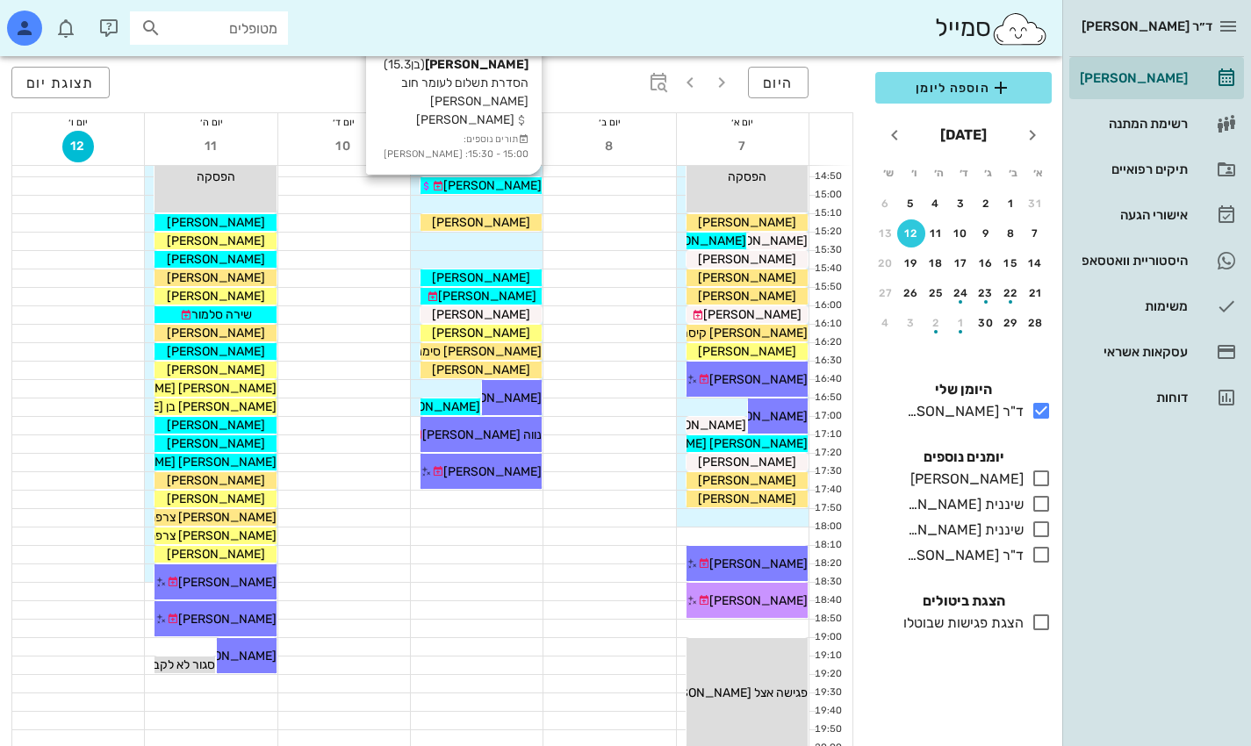
scroll to position [878, 0]
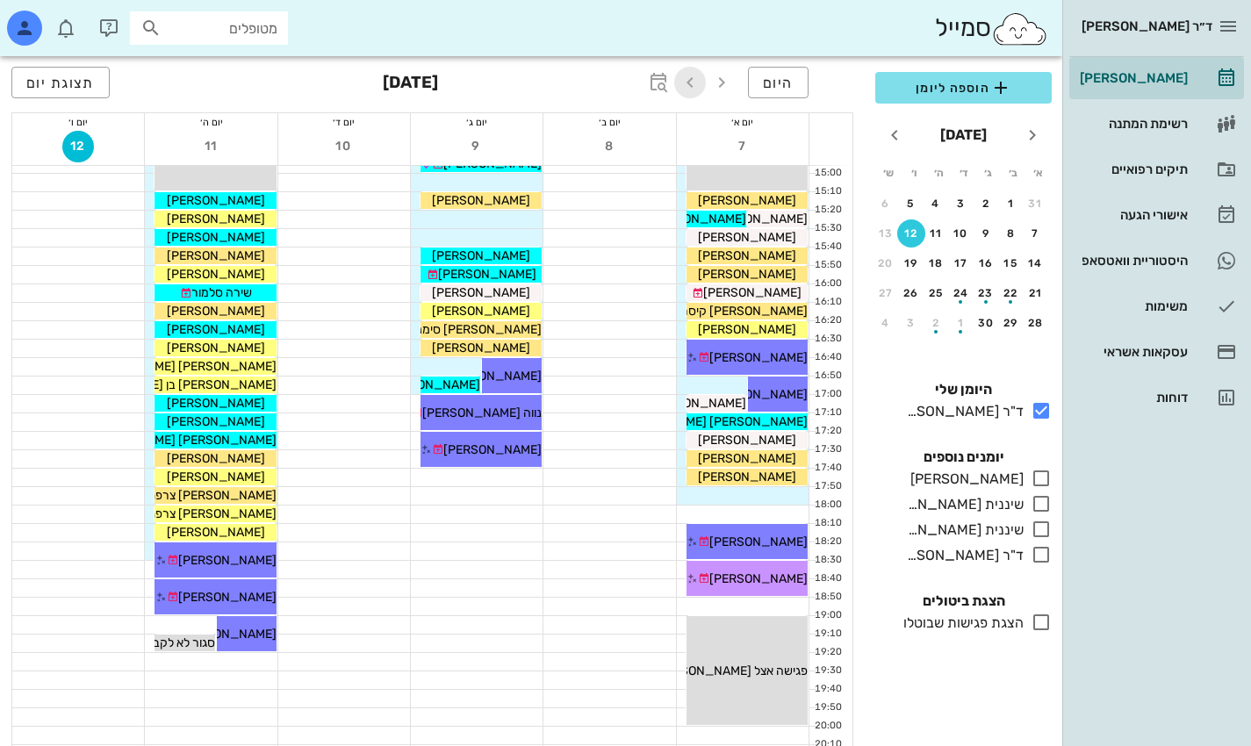
click at [697, 80] on icon "button" at bounding box center [690, 82] width 21 height 21
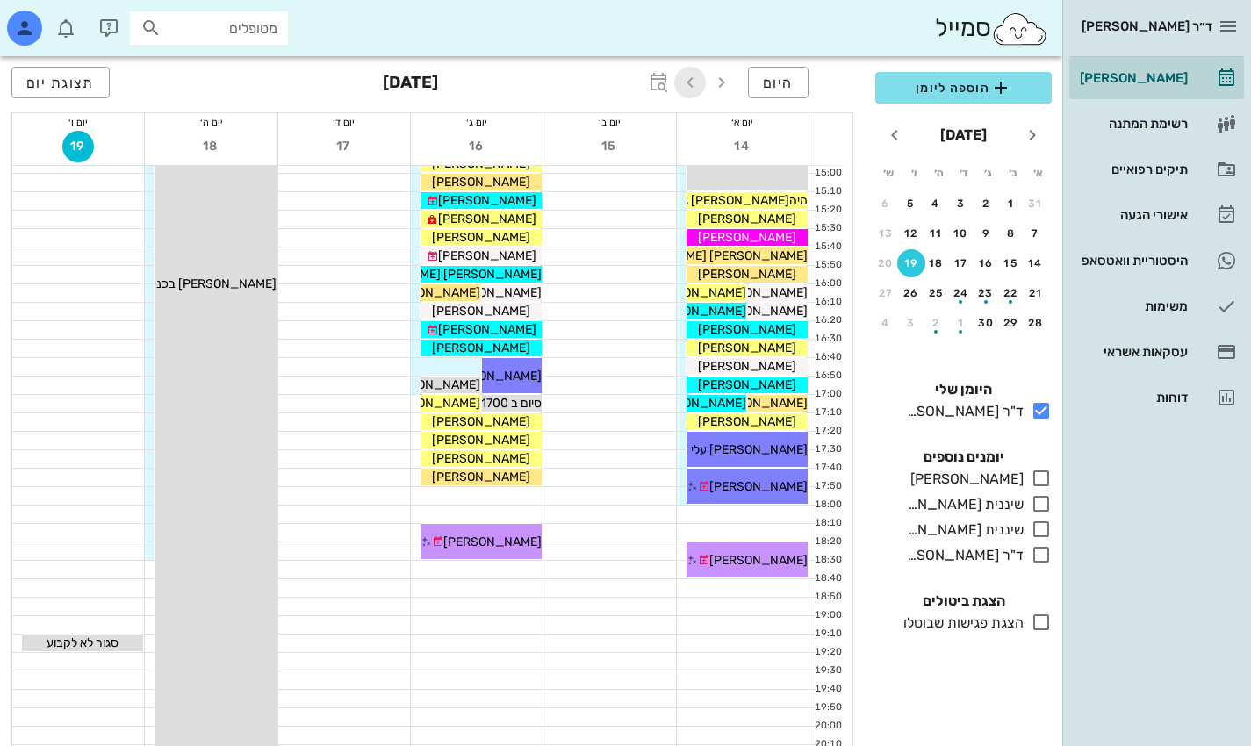
click at [695, 83] on icon "button" at bounding box center [690, 82] width 21 height 21
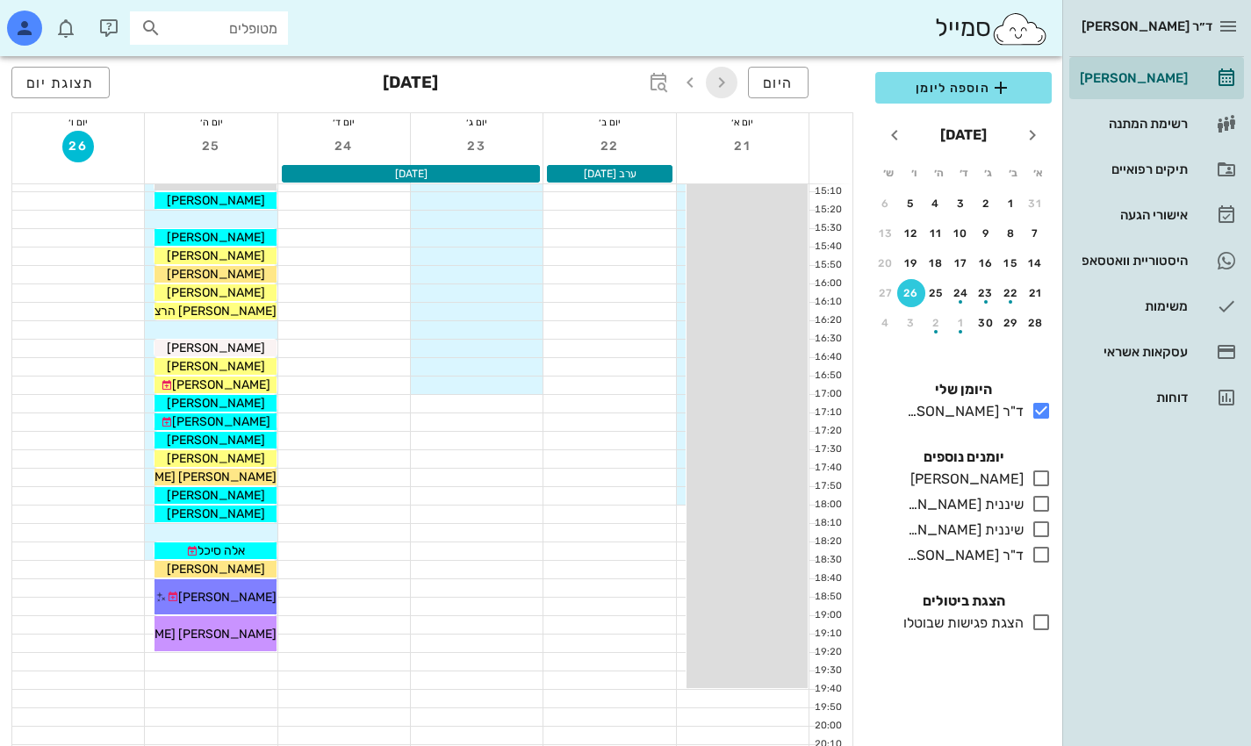
click at [724, 86] on icon "button" at bounding box center [721, 82] width 21 height 21
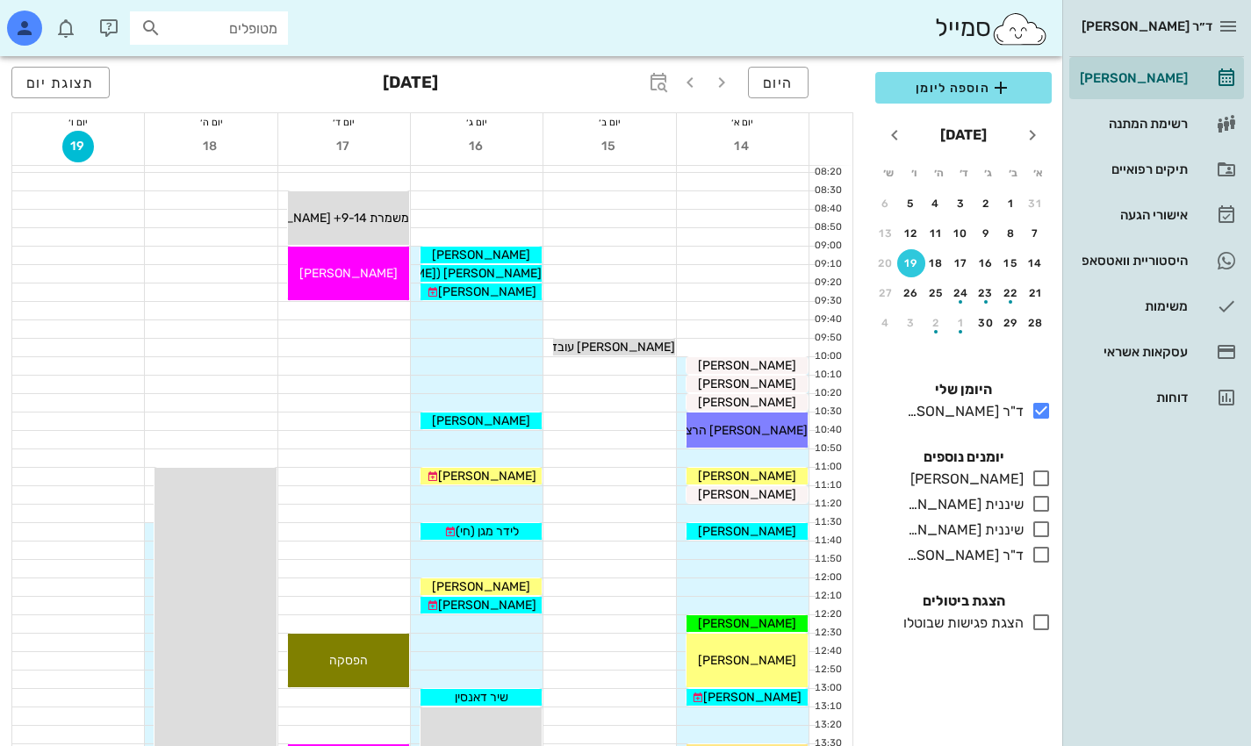
scroll to position [176, 0]
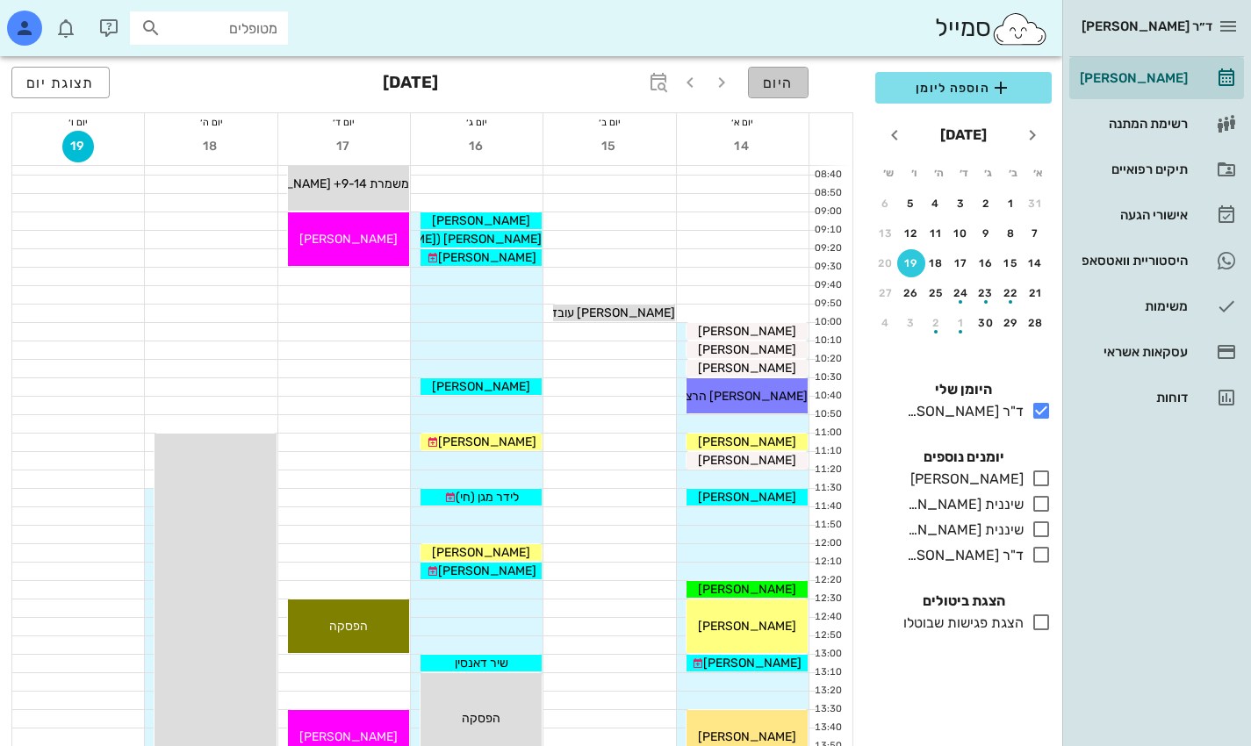
click at [775, 77] on span "היום" at bounding box center [778, 83] width 31 height 17
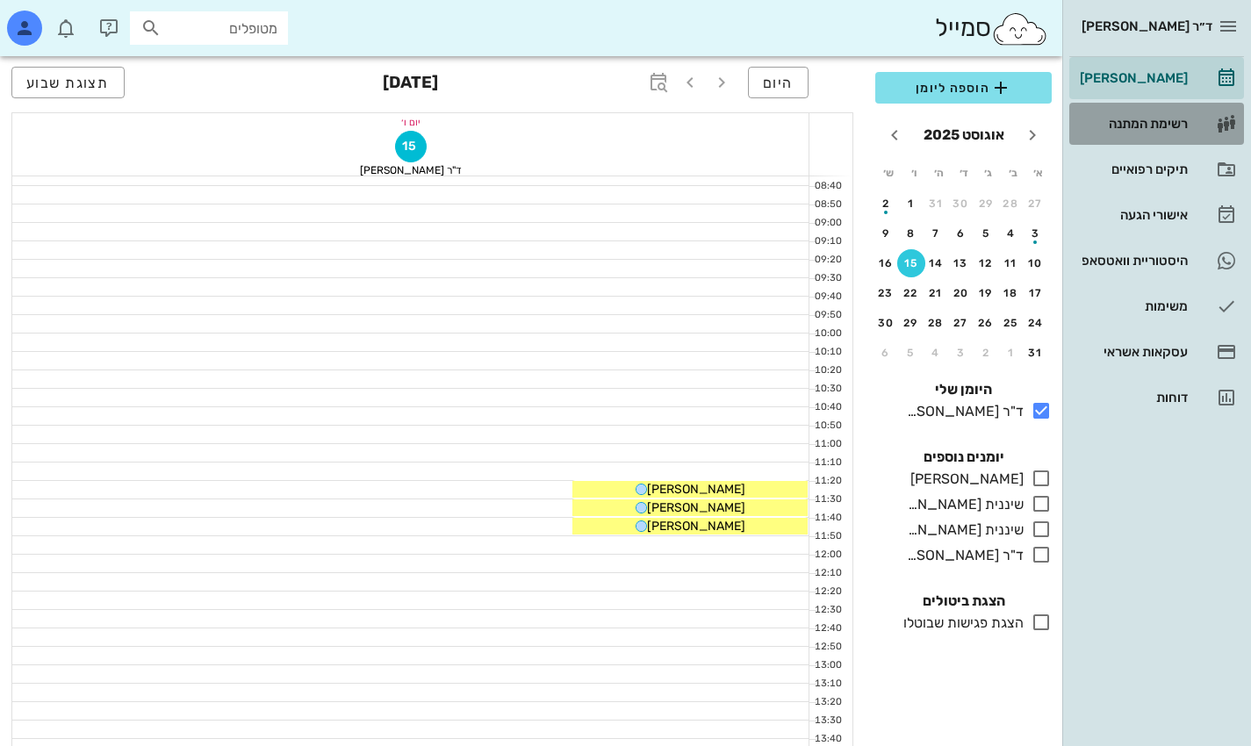
click at [1169, 114] on div "רשימת המתנה" at bounding box center [1133, 124] width 112 height 28
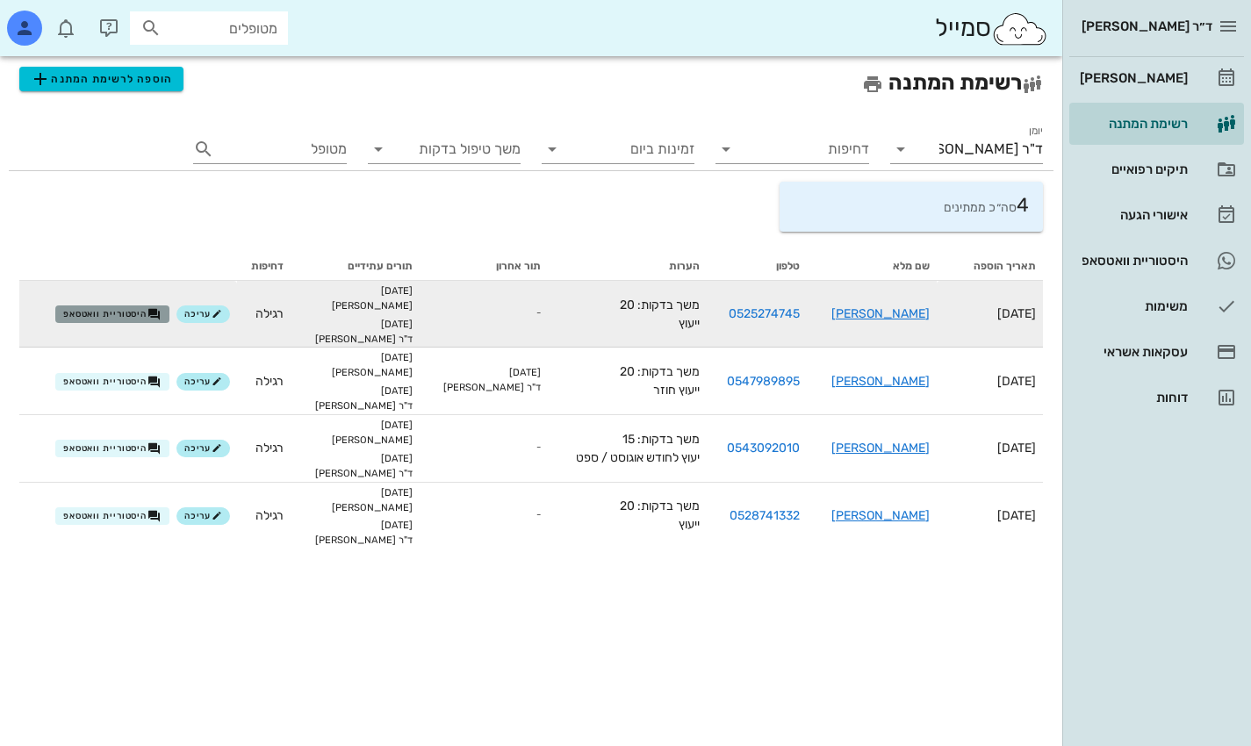
click at [138, 319] on span "היסטוריית וואטסאפ" at bounding box center [112, 314] width 98 height 14
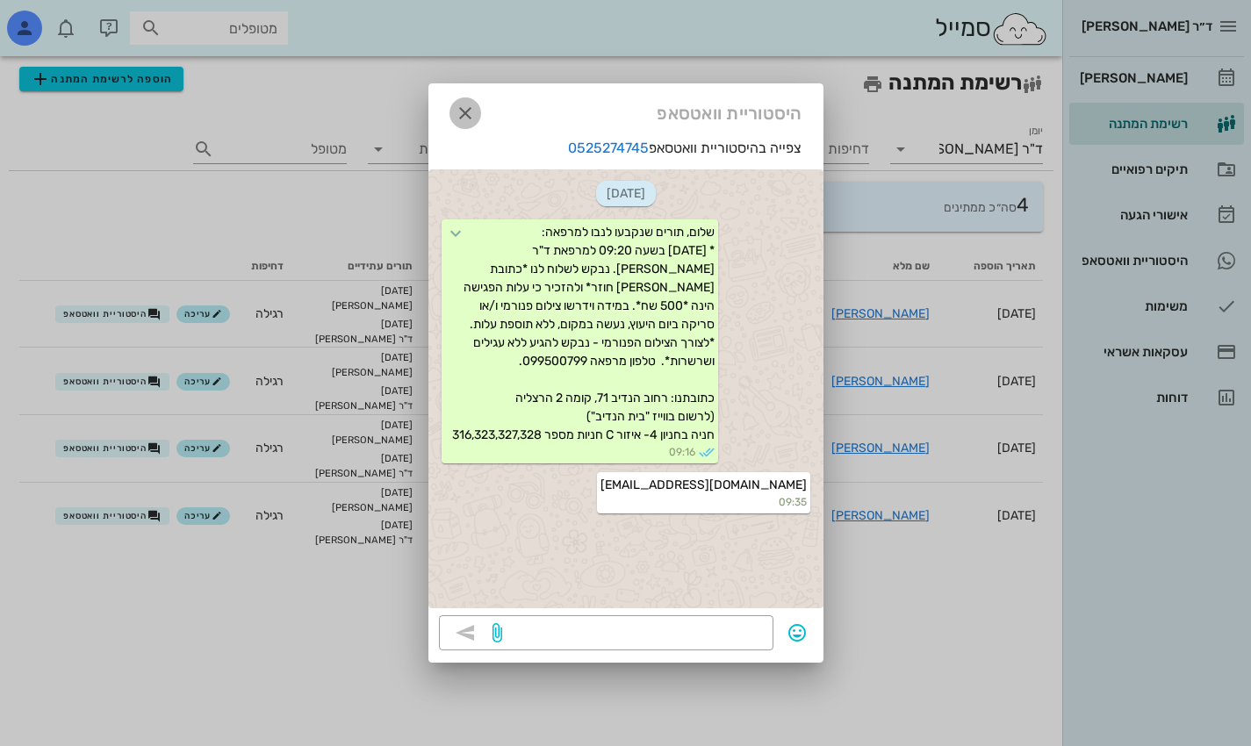
click at [458, 117] on icon "button" at bounding box center [465, 113] width 21 height 21
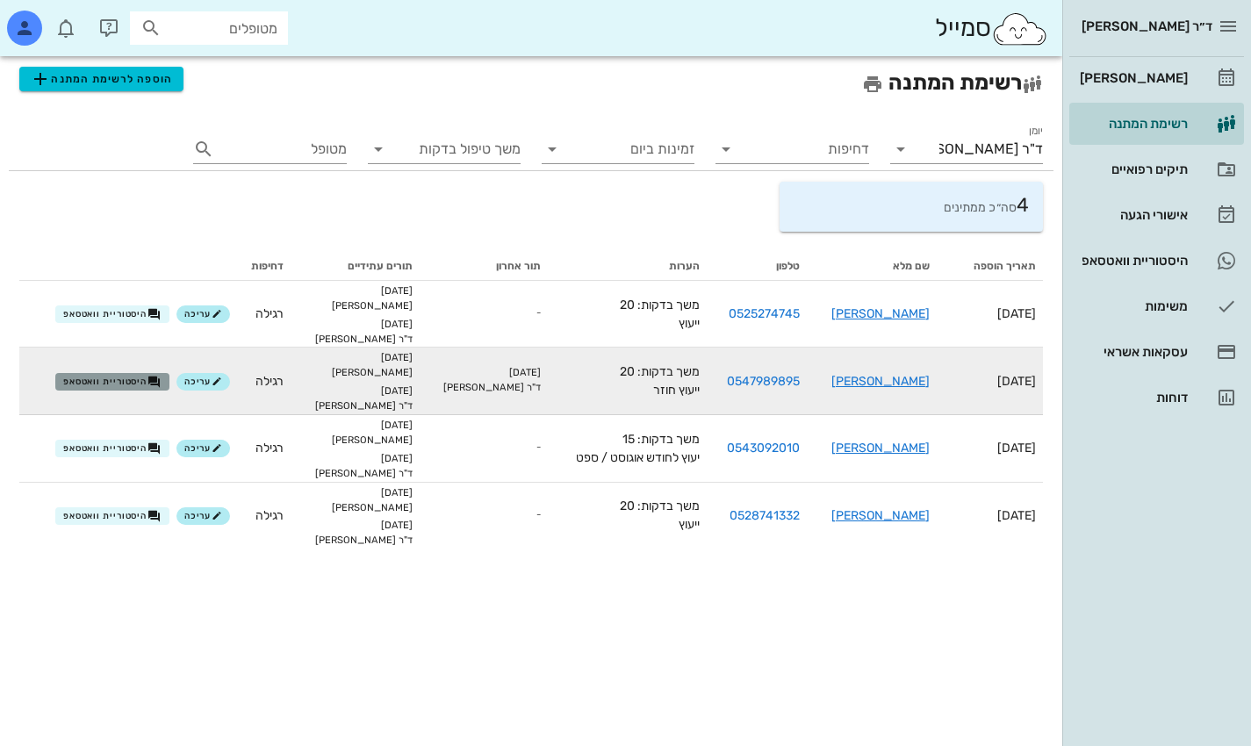
click at [156, 376] on span "היסטוריית וואטסאפ" at bounding box center [112, 382] width 98 height 14
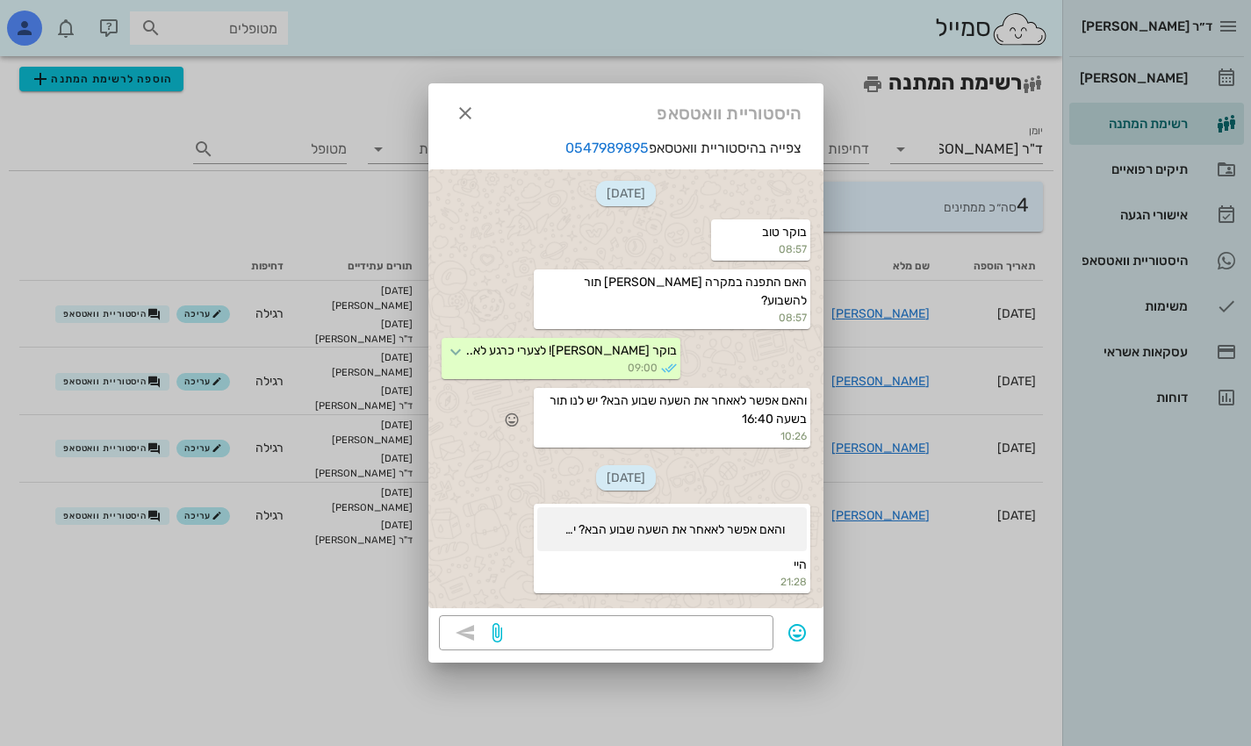
scroll to position [98, 0]
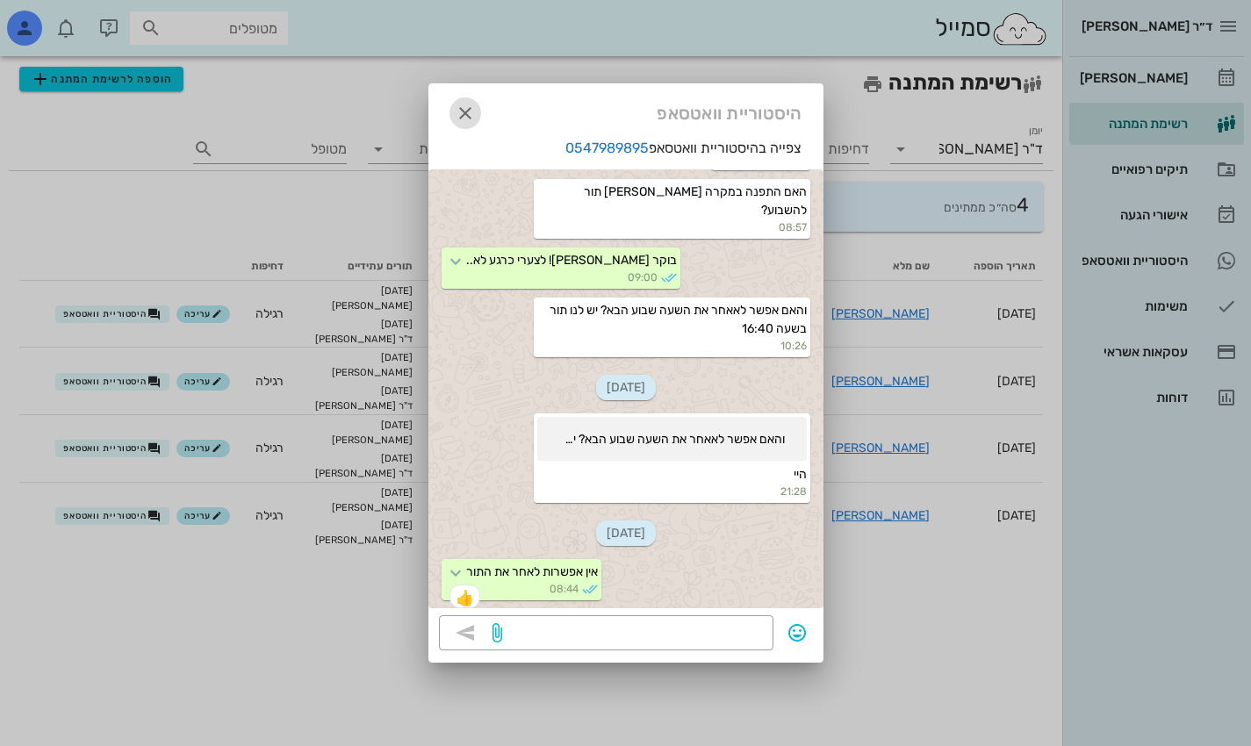
click at [471, 111] on icon "button" at bounding box center [465, 113] width 21 height 21
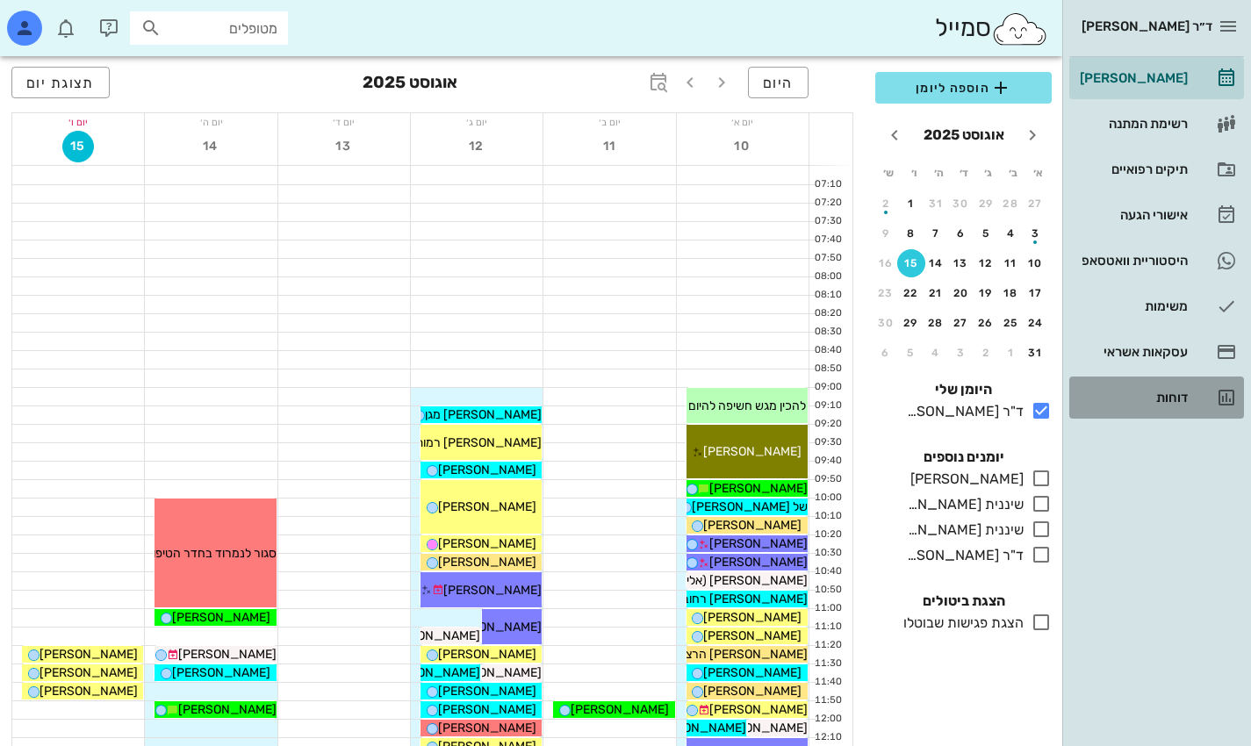
click at [897, 396] on link "דוחות" at bounding box center [1157, 398] width 175 height 42
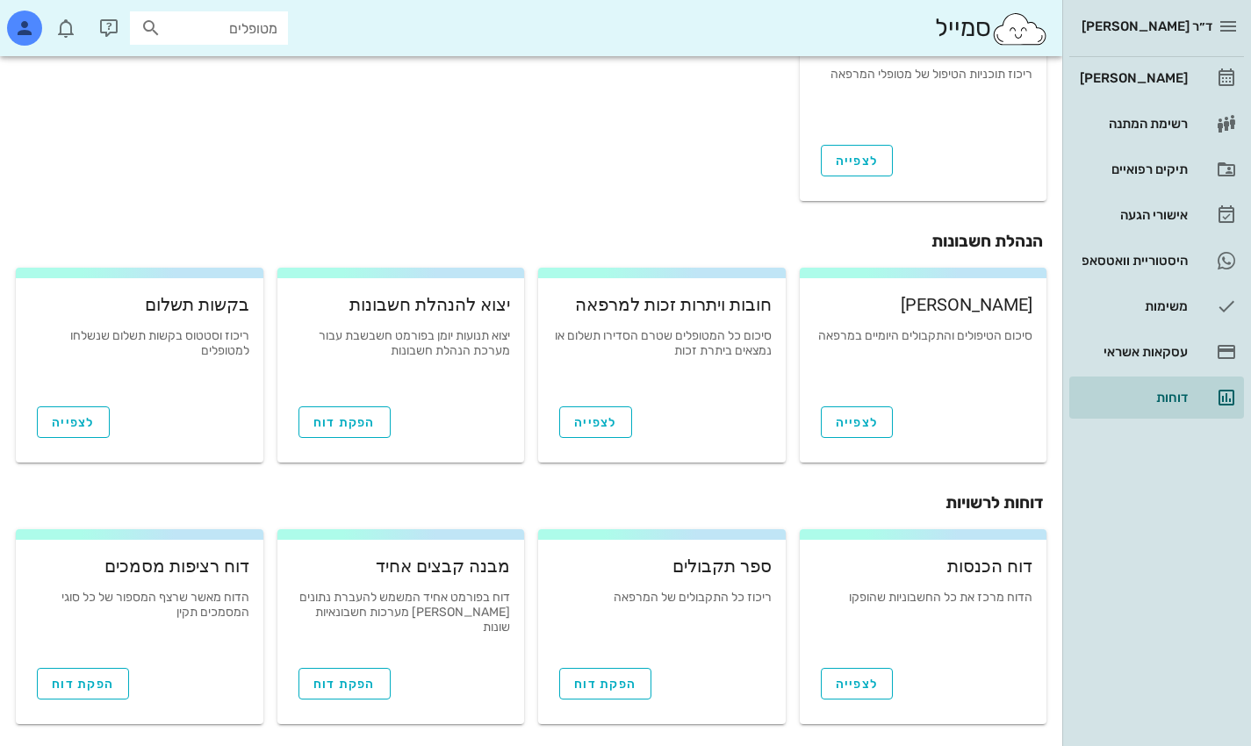
scroll to position [551, 0]
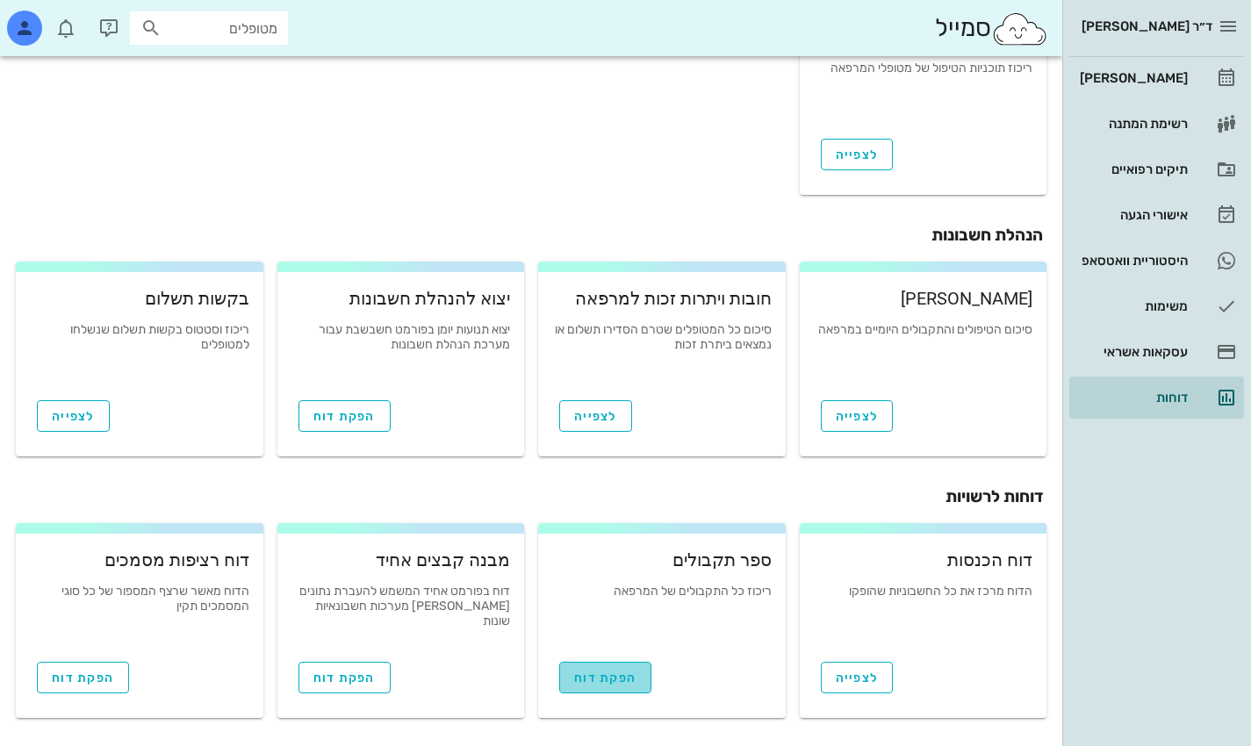
click at [625, 677] on span "הפקת דוח" at bounding box center [605, 678] width 62 height 15
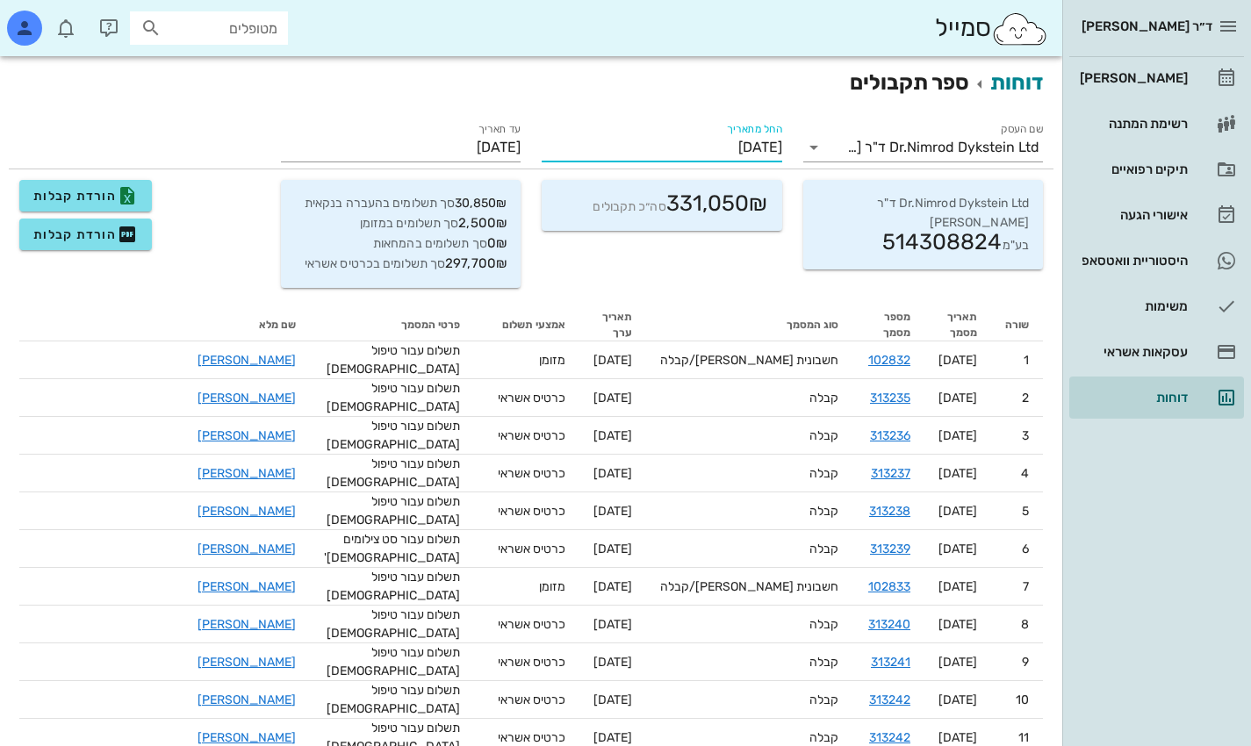
click at [703, 139] on input "01/08/2025" at bounding box center [662, 147] width 241 height 28
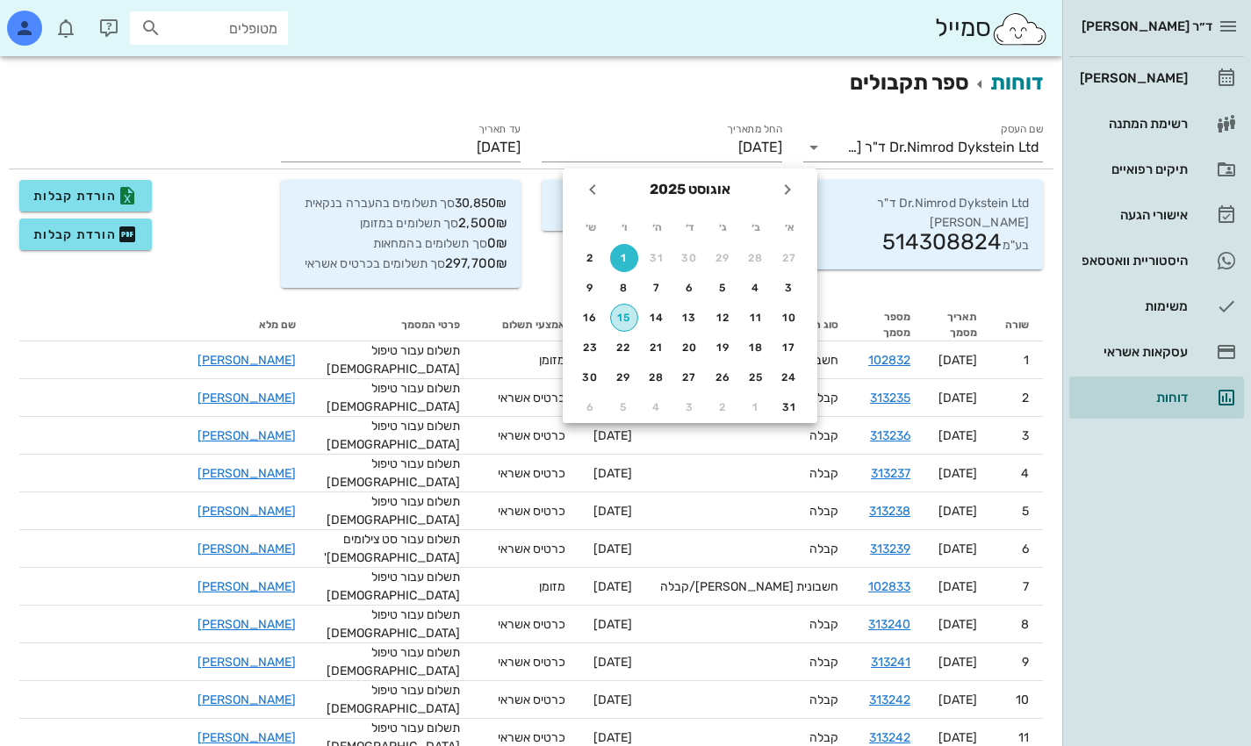
click at [631, 315] on div "15" at bounding box center [624, 318] width 26 height 12
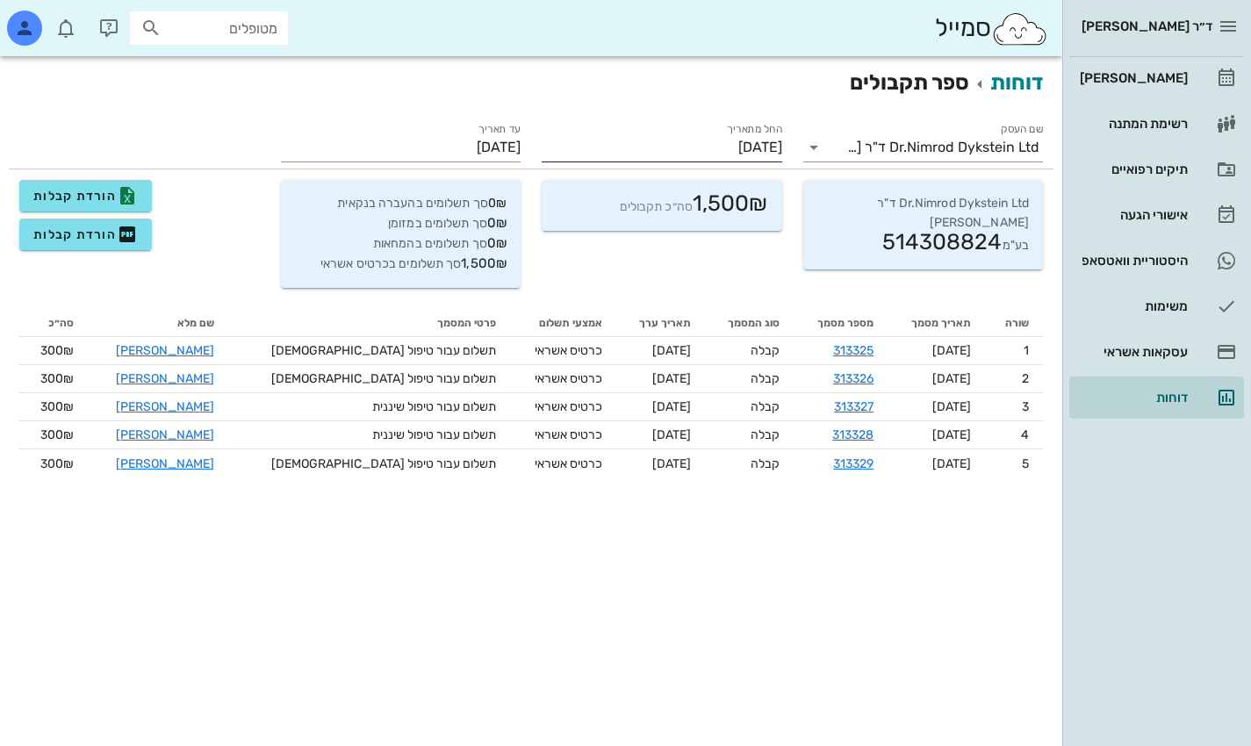
click at [704, 139] on input "15/08/2025" at bounding box center [662, 147] width 241 height 28
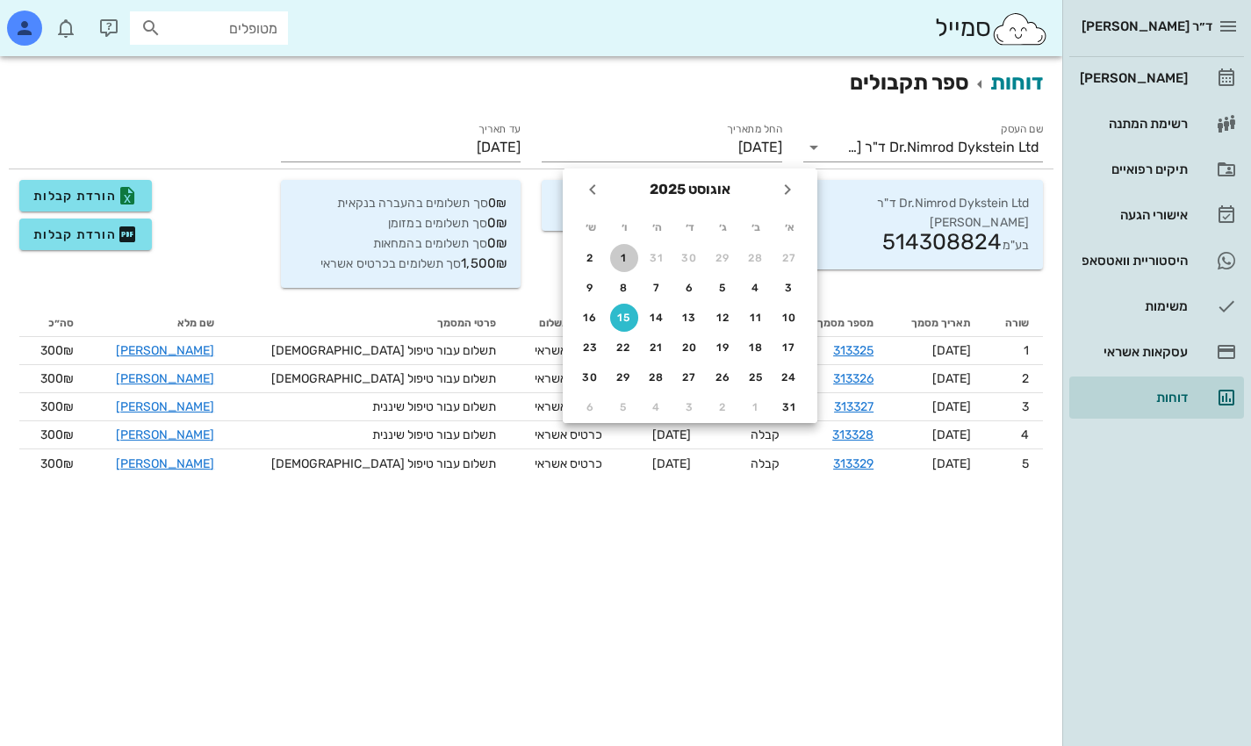
click at [624, 255] on div "1" at bounding box center [624, 258] width 28 height 12
type input "01/08/2025"
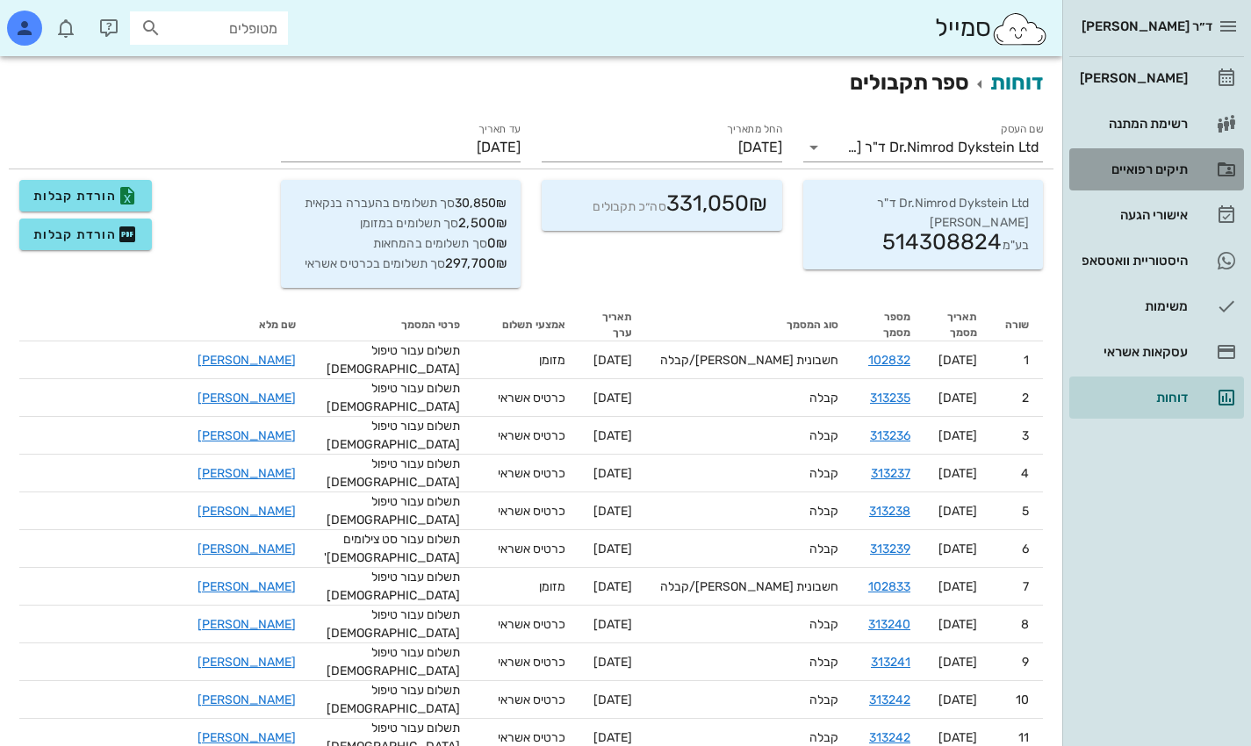
click at [897, 166] on div "תיקים רפואיים" at bounding box center [1133, 169] width 112 height 14
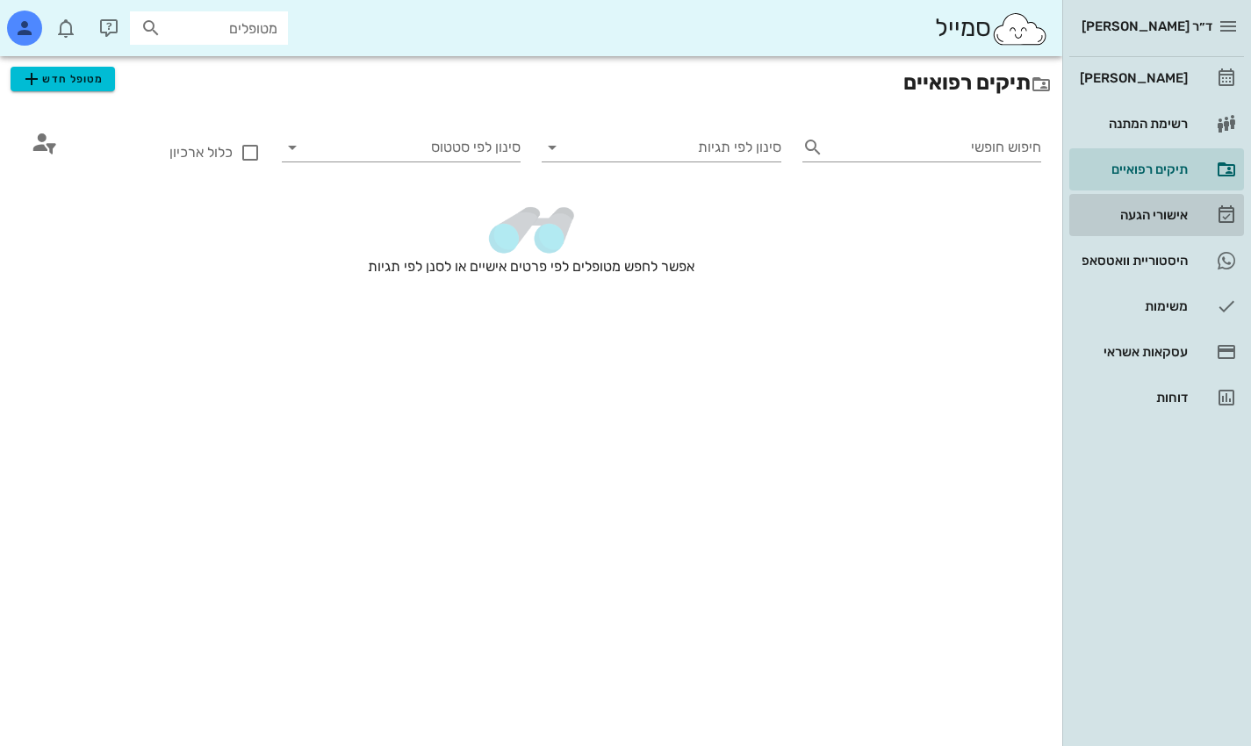
click at [897, 214] on div "אישורי הגעה" at bounding box center [1133, 215] width 112 height 14
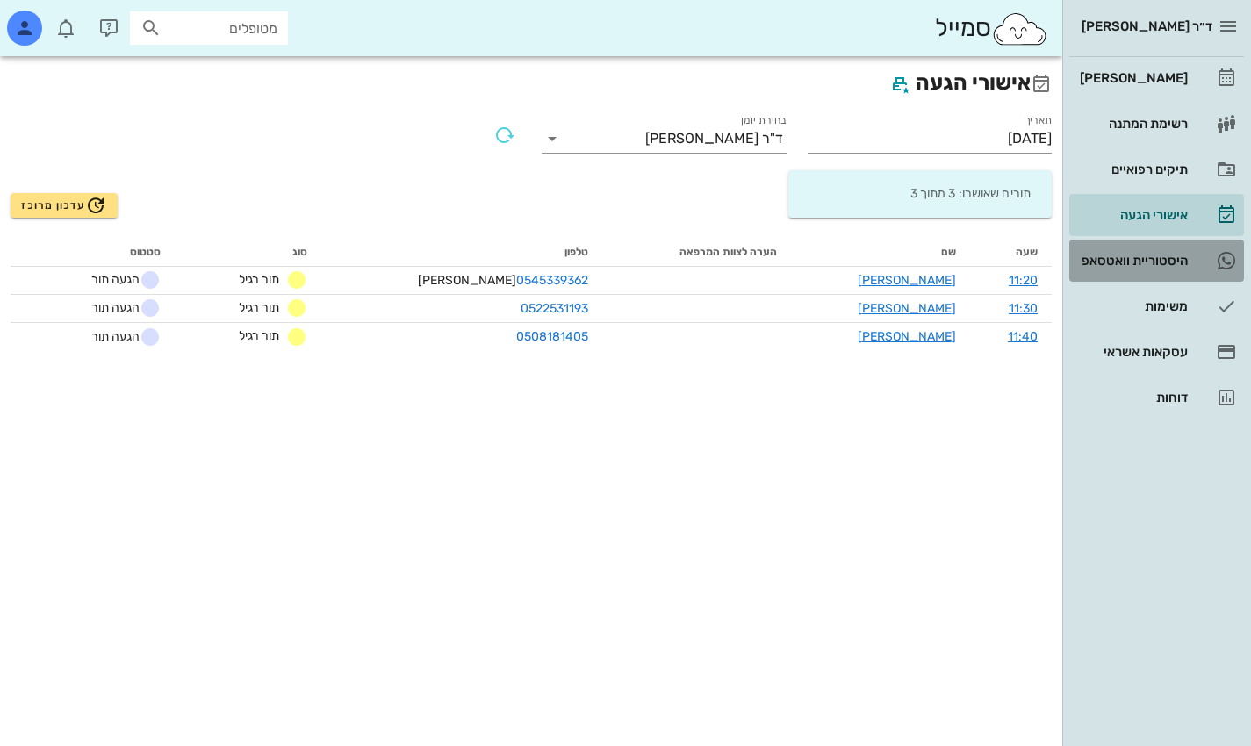
click at [897, 261] on div "היסטוריית וואטסאפ" at bounding box center [1133, 261] width 112 height 14
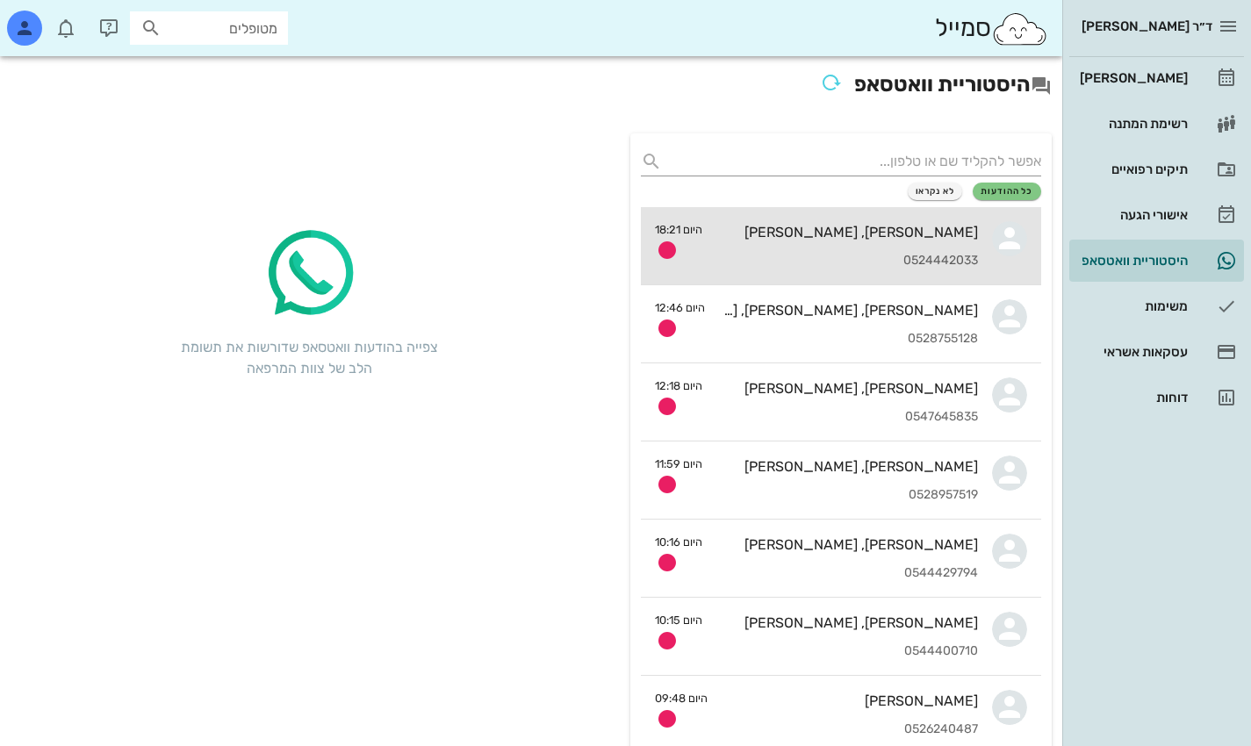
click at [897, 230] on div "נמרוד, גל דיקשטיין" at bounding box center [848, 232] width 262 height 17
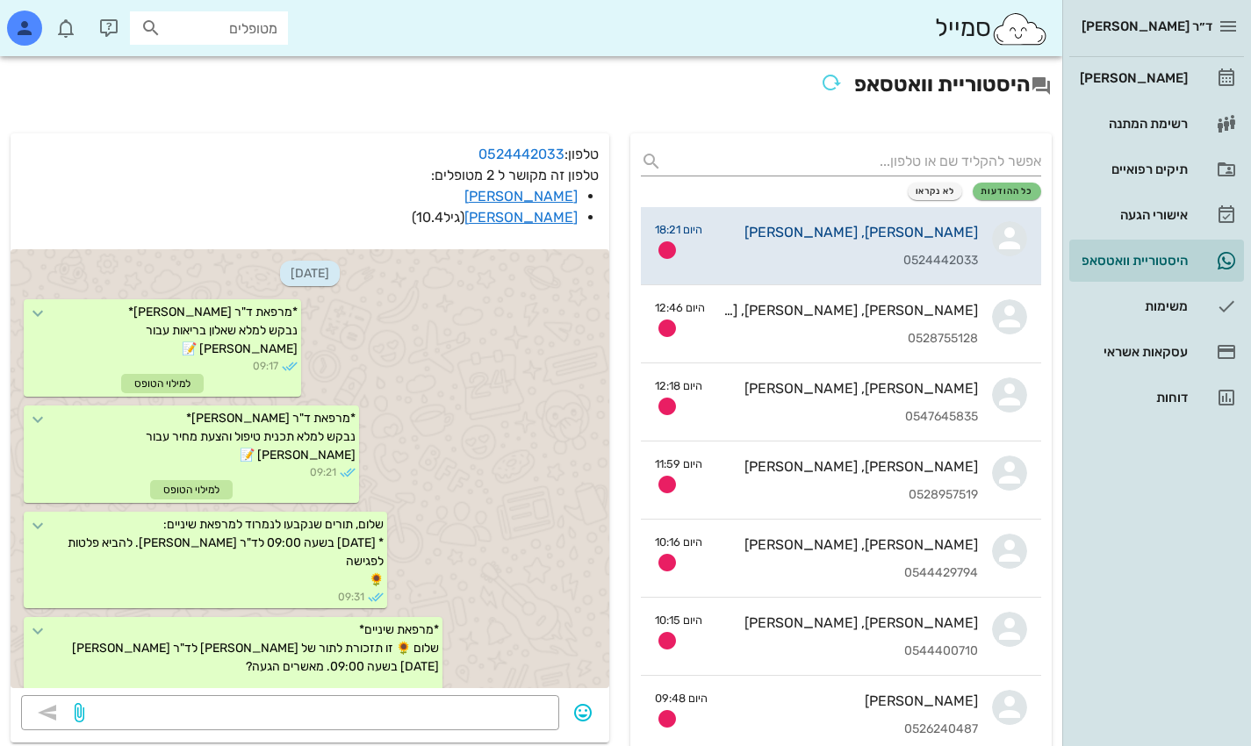
scroll to position [6913, 0]
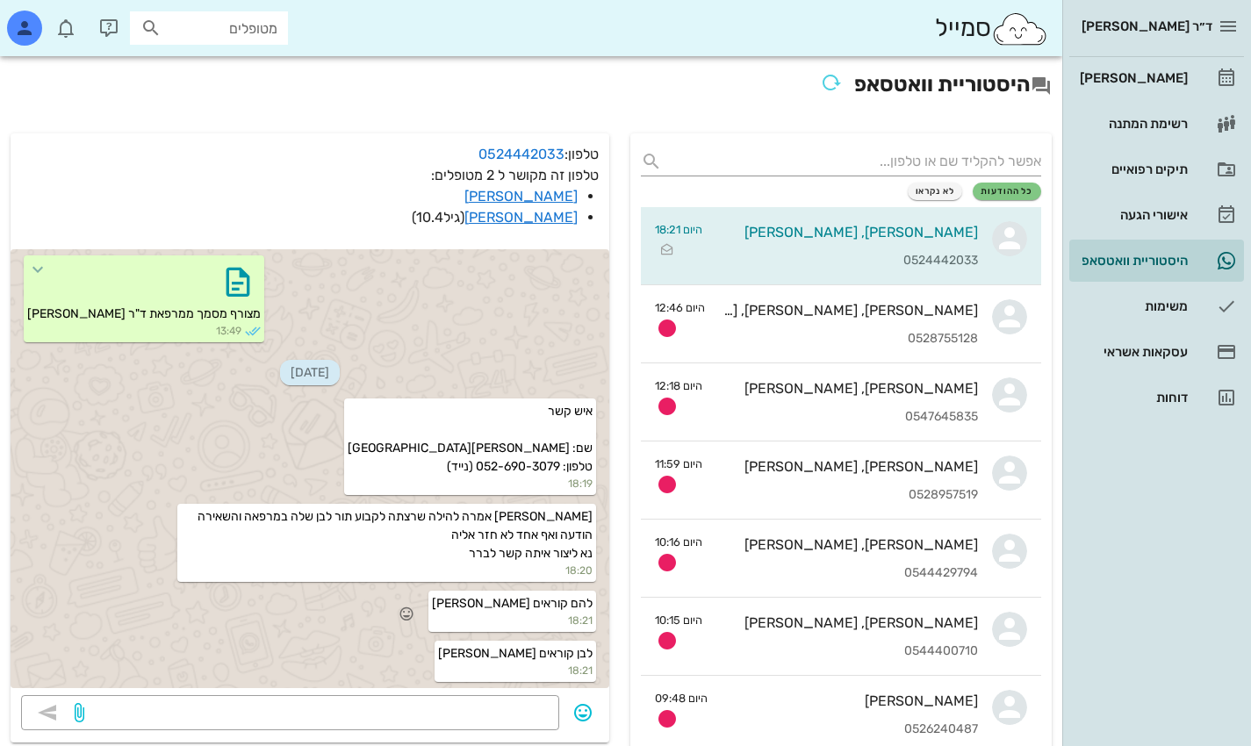
drag, startPoint x: 540, startPoint y: 601, endPoint x: 507, endPoint y: 603, distance: 33.5
click at [507, 603] on div "להם קוראים גיא 18:21" at bounding box center [513, 611] width 168 height 41
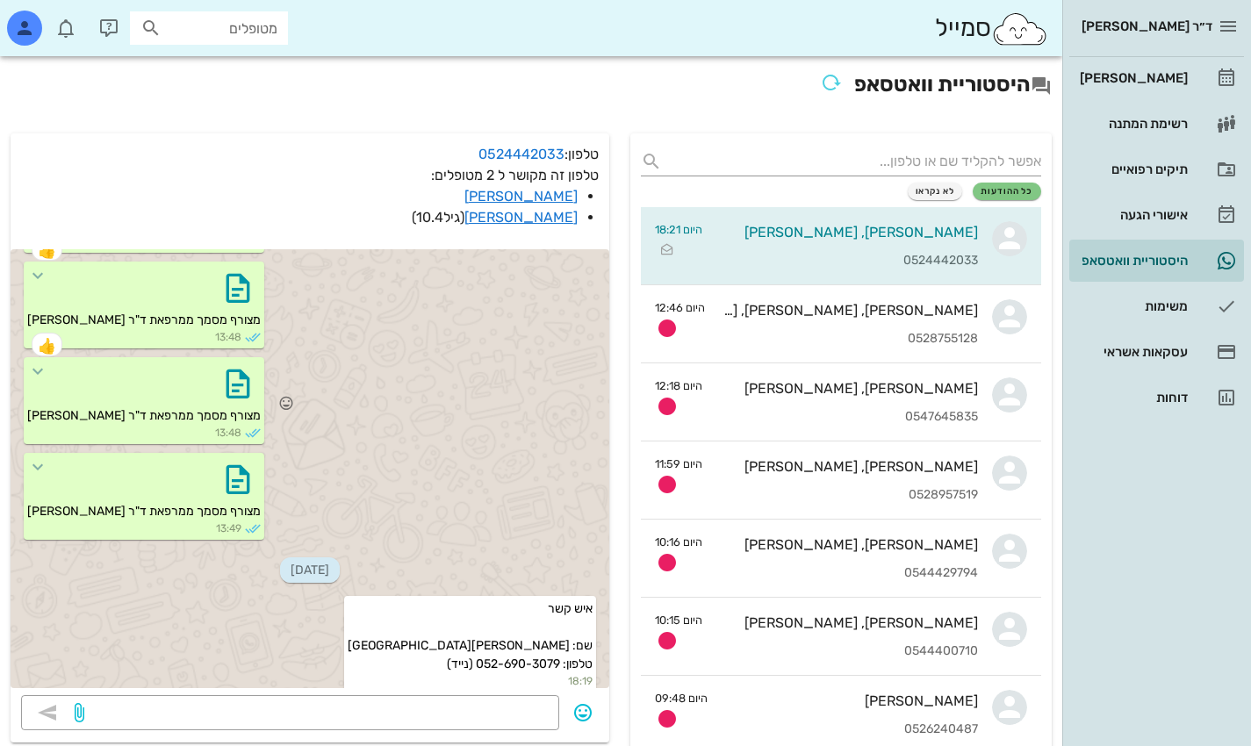
click at [94, 407] on div at bounding box center [144, 384] width 234 height 46
click at [224, 398] on icon "button" at bounding box center [238, 384] width 28 height 28
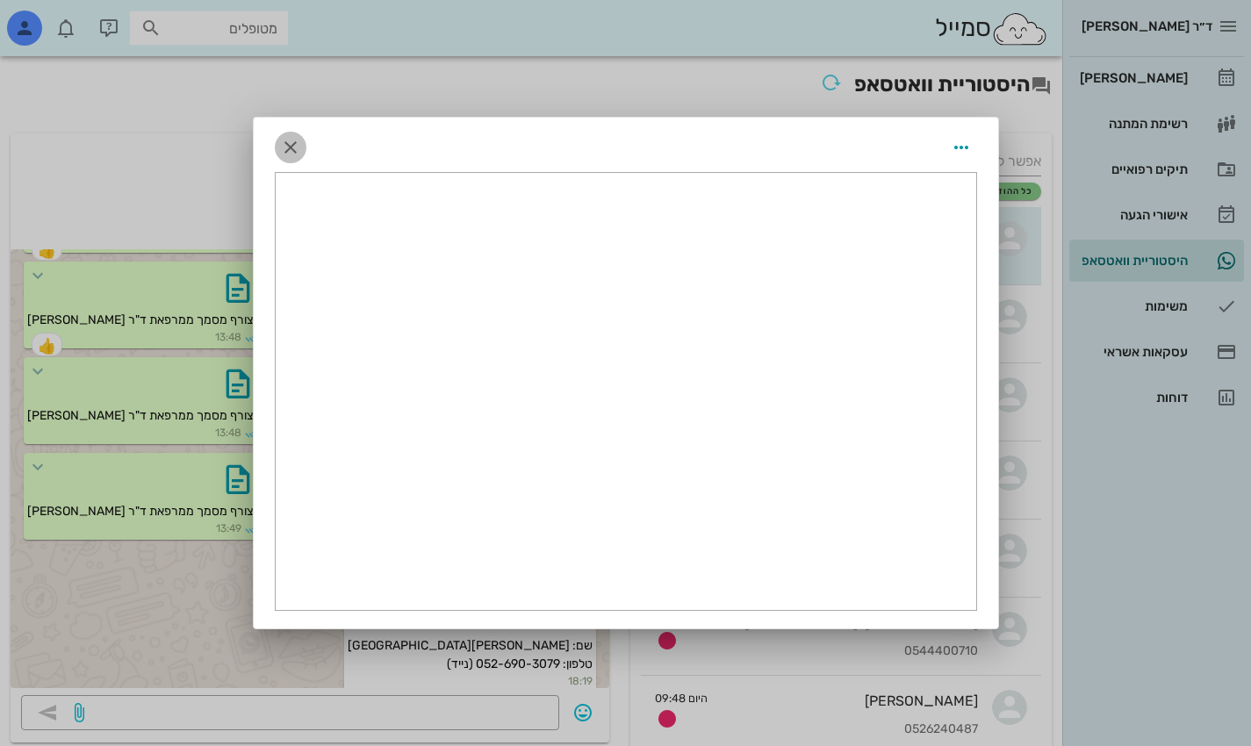
click at [287, 148] on icon "button" at bounding box center [290, 147] width 21 height 21
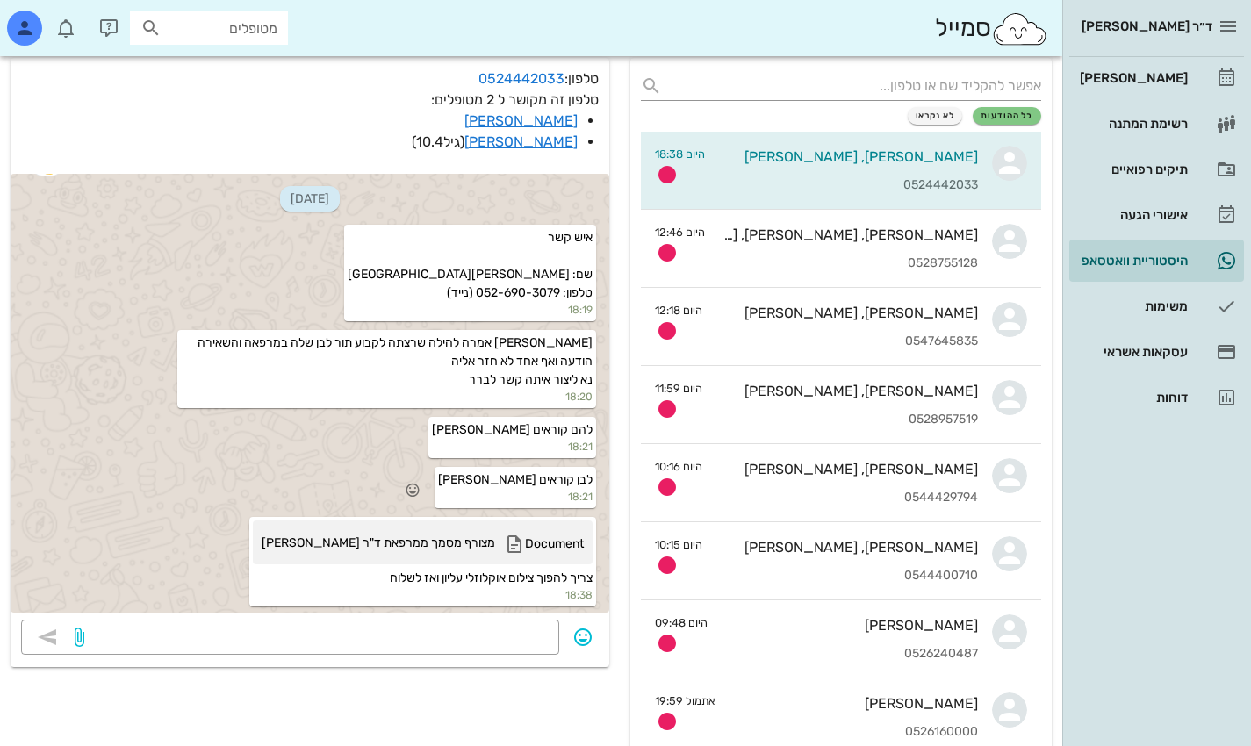
scroll to position [176, 0]
